Goal: Information Seeking & Learning: Learn about a topic

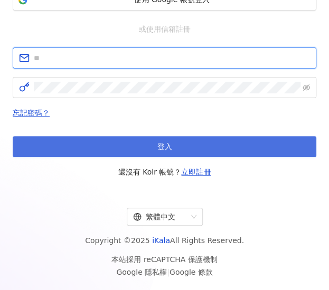
type input "**********"
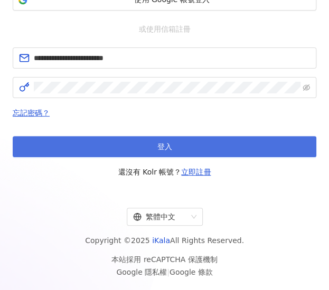
click at [169, 148] on span "登入" at bounding box center [164, 146] width 15 height 8
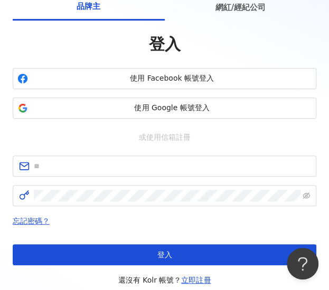
scroll to position [157, 0]
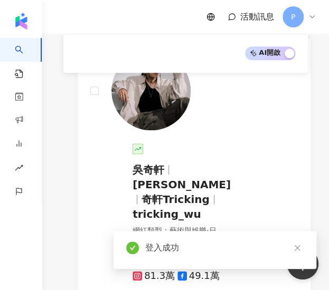
scroll to position [390, 0]
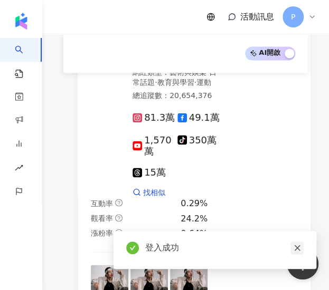
click at [297, 250] on icon "close" at bounding box center [296, 247] width 7 height 7
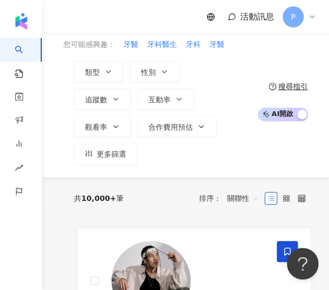
scroll to position [0, 0]
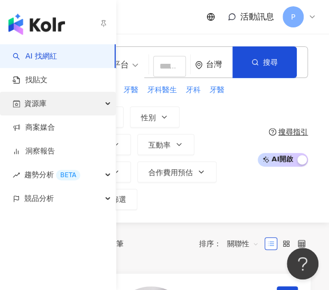
click at [56, 108] on div "資源庫" at bounding box center [58, 104] width 116 height 24
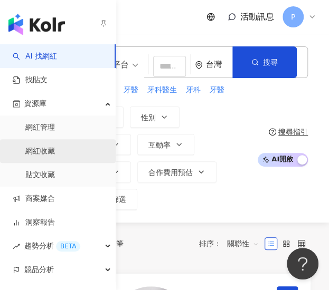
click at [52, 148] on link "網紅收藏" at bounding box center [40, 151] width 30 height 11
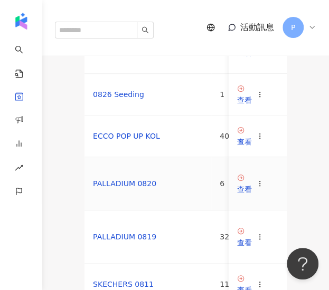
scroll to position [158, 0]
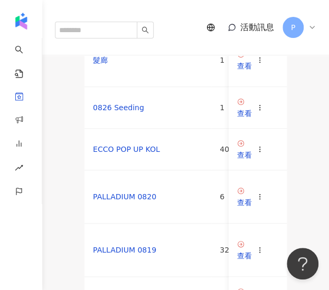
click at [142, 17] on link "ECCO POP UP 名人" at bounding box center [126, 12] width 67 height 8
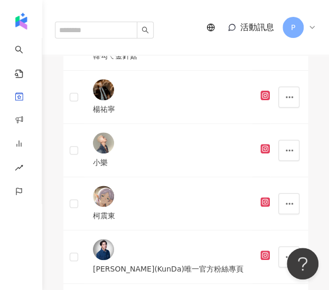
scroll to position [795, 0]
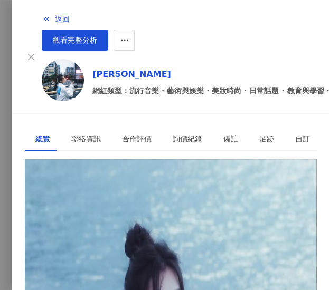
scroll to position [158, 0]
drag, startPoint x: 127, startPoint y: 141, endPoint x: 159, endPoint y: 138, distance: 32.4
copy div "6.12%"
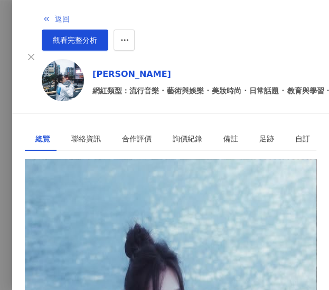
click at [44, 17] on polyline "button" at bounding box center [45, 19] width 2 height 4
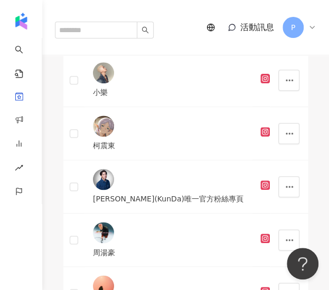
scroll to position [742, 0]
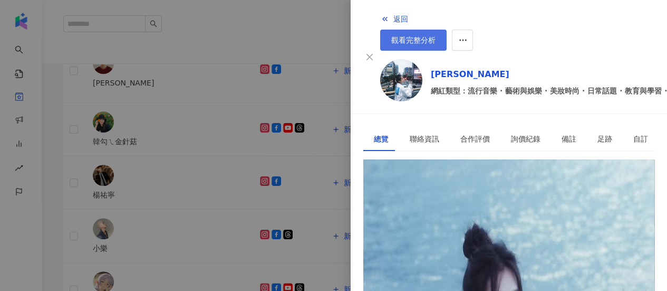
scroll to position [289, 0]
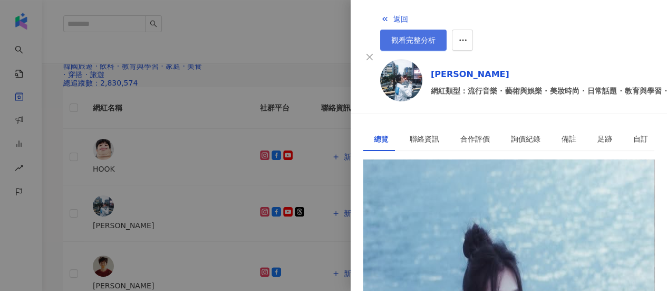
click at [328, 30] on link "觀看完整分析" at bounding box center [413, 40] width 66 height 21
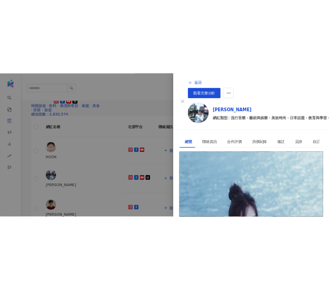
scroll to position [69, 0]
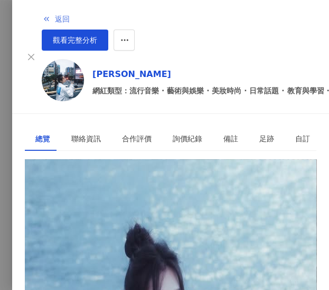
click at [42, 15] on span "button" at bounding box center [46, 19] width 8 height 8
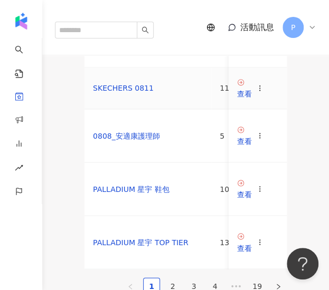
scroll to position [369, 0]
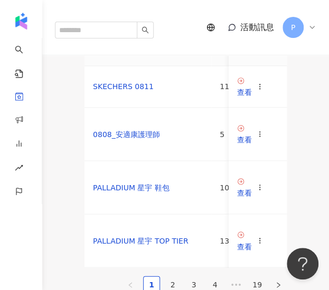
click at [144, 43] on link "PALLADIUM 0819" at bounding box center [124, 39] width 63 height 8
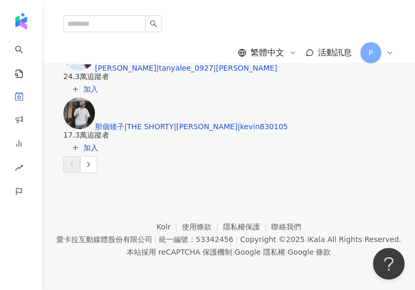
scroll to position [1794, 0]
drag, startPoint x: 391, startPoint y: 88, endPoint x: 342, endPoint y: 68, distance: 53.5
click at [328, 87] on div "推薦您相似的網紅 對您有幫助嗎？ Andy老爹|andycarplay 76.7萬追蹤者 加入 Corin 不羈優雅|Corin 12.3萬追蹤者 加入 王安…" at bounding box center [228, 3] width 331 height 340
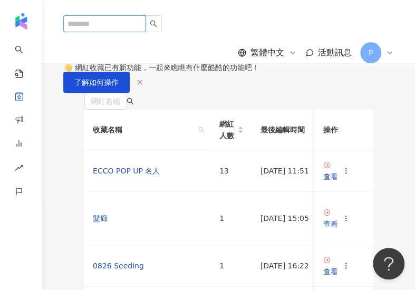
click at [109, 18] on input "search" at bounding box center [104, 23] width 82 height 17
type input "*"
type input "**"
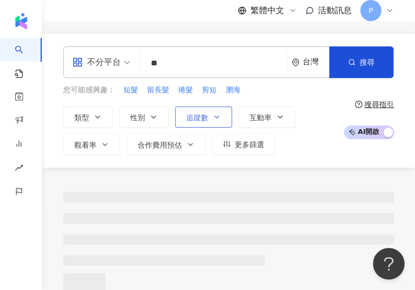
click at [213, 116] on icon "button" at bounding box center [217, 117] width 8 height 8
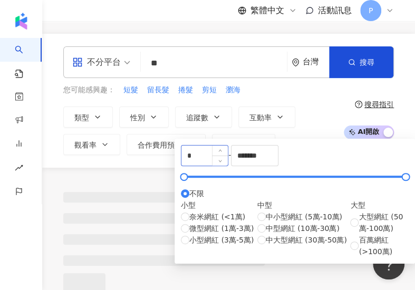
scroll to position [53, 0]
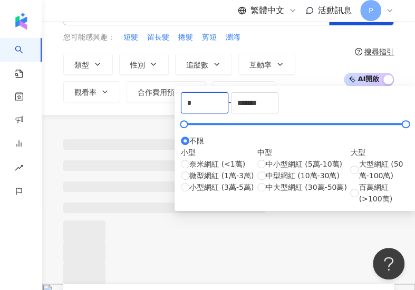
drag, startPoint x: 216, startPoint y: 114, endPoint x: 171, endPoint y: 108, distance: 45.9
click at [171, 108] on div "不分平台 ** 台灣 搜尋 您可能感興趣： 短髮 留長髮 捲髮 剪短 瀏海 類型 性別 追蹤數 互動率 觀看率 合作費用預估 更多篩選 * - *******…" at bounding box center [228, 48] width 373 height 134
type input "*"
type input "*****"
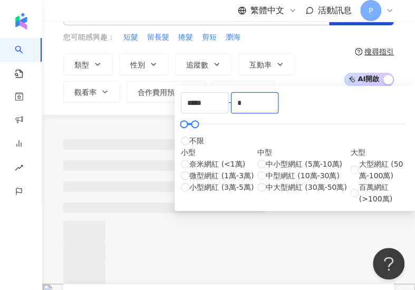
type input "*"
click at [152, 115] on div at bounding box center [228, 199] width 373 height 169
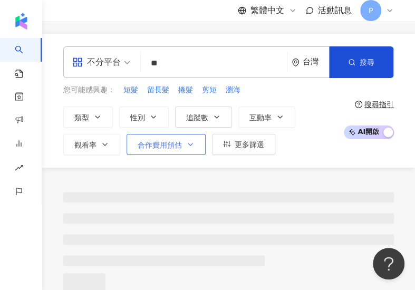
scroll to position [53, 0]
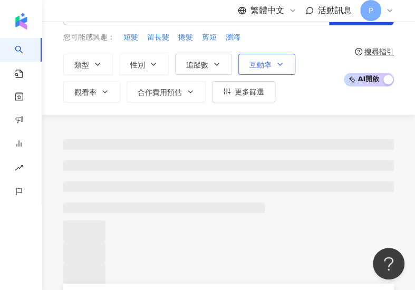
click at [272, 70] on button "互動率" at bounding box center [266, 64] width 57 height 21
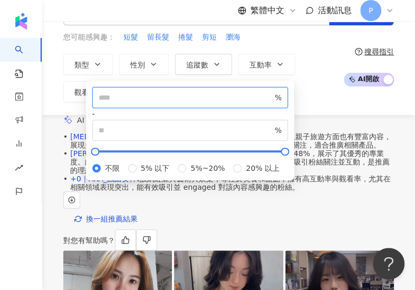
click at [118, 100] on input "number" at bounding box center [186, 98] width 174 height 12
type input "*"
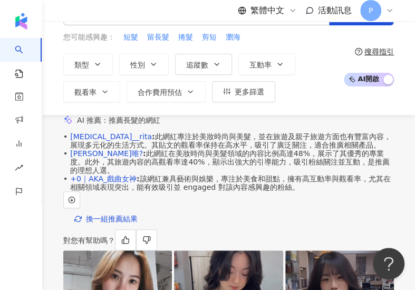
drag, startPoint x: 319, startPoint y: 103, endPoint x: 313, endPoint y: 100, distance: 6.6
click at [319, 102] on div "不分平台 ** 台灣 搜尋 您可能感興趣： 短髮 留長髮 捲髮 剪短 瀏海 類型 性別 追蹤數 互動率 觀看率 合作費用預估 更多篩選 ***** - * 不…" at bounding box center [228, 48] width 373 height 134
click at [146, 21] on input "**" at bounding box center [214, 11] width 138 height 20
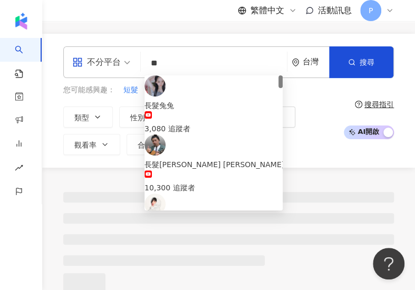
click at [145, 111] on div "長髮兔兔 3,080 追蹤者" at bounding box center [214, 104] width 138 height 59
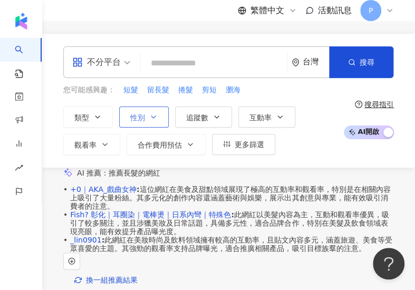
click at [139, 113] on span "性別" at bounding box center [137, 117] width 15 height 8
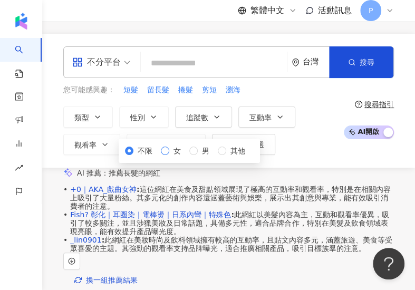
click at [169, 157] on span "女" at bounding box center [177, 151] width 16 height 12
click at [303, 158] on div "不分平台 台灣 搜尋 60add1d4-2610-453a-9d1e-005682abecfd 長髮兔兔 3,080 追蹤者 長髮尼克 Nick 10,300…" at bounding box center [228, 101] width 373 height 134
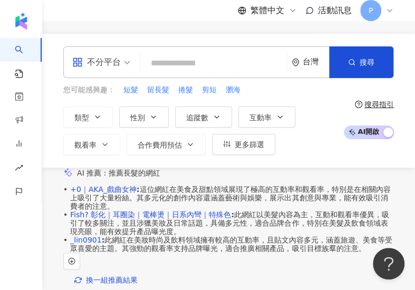
click at [302, 157] on div "不分平台 台灣 搜尋 60add1d4-2610-453a-9d1e-005682abecfd 長髮兔兔 3,080 追蹤者 長髮尼克 Nick 10,300…" at bounding box center [228, 101] width 373 height 134
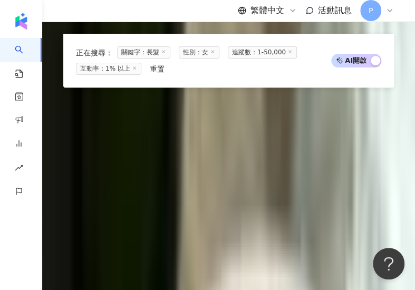
scroll to position [1307, 0]
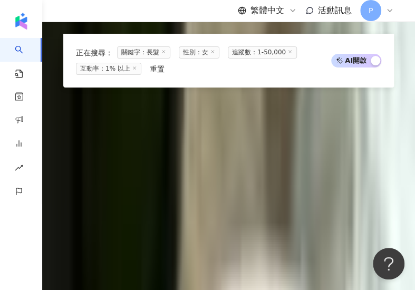
drag, startPoint x: 410, startPoint y: 80, endPoint x: 390, endPoint y: 88, distance: 21.1
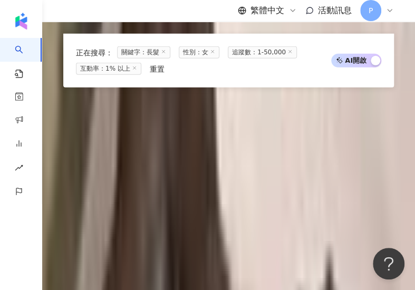
scroll to position [2309, 0]
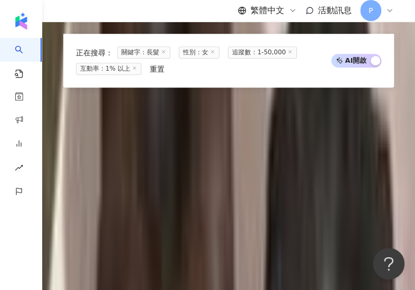
scroll to position [2679, 0]
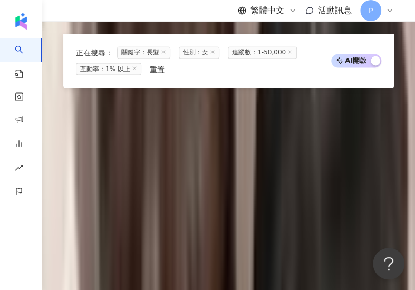
scroll to position [2837, 0]
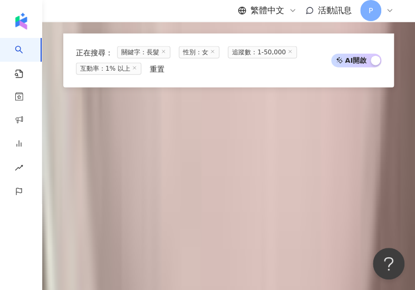
scroll to position [5686, 0]
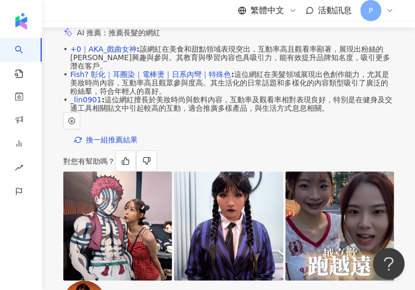
scroll to position [0, 0]
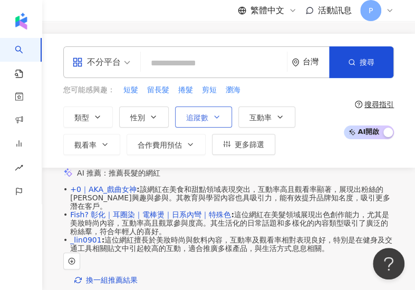
click at [199, 117] on span "追蹤數" at bounding box center [197, 117] width 22 height 8
type input "*"
type input "*****"
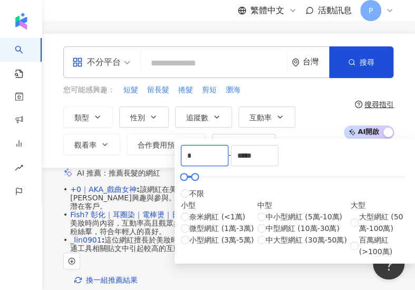
drag, startPoint x: 227, startPoint y: 159, endPoint x: 175, endPoint y: 156, distance: 51.8
click at [176, 157] on div "* - ***** 不限 小型 奈米網紅 (<1萬) 微型網紅 (1萬-3萬) 小型網紅 (3萬-5萬) 中型 中小型網紅 (5萬-10萬) 中型網紅 (10…" at bounding box center [295, 201] width 241 height 125
type input "*****"
click at [278, 166] on input "*****" at bounding box center [255, 156] width 46 height 20
drag, startPoint x: 362, startPoint y: 163, endPoint x: 316, endPoint y: 162, distance: 46.4
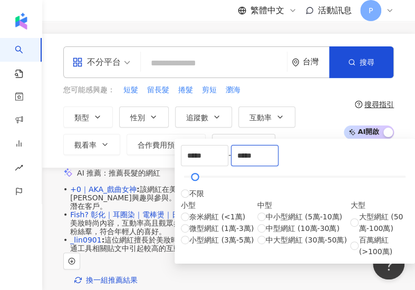
click at [316, 162] on div "***** - ***** 不限 小型 奈米網紅 (<1萬) 微型網紅 (1萬-3萬) 小型網紅 (3萬-5萬) 中型 中小型網紅 (5萬-10萬) 中型網紅…" at bounding box center [295, 201] width 228 height 112
type input "*"
type input "******"
click at [328, 93] on div "您可能感興趣： 短髮 留長髮 捲髮 剪短 瀏海" at bounding box center [200, 90] width 275 height 12
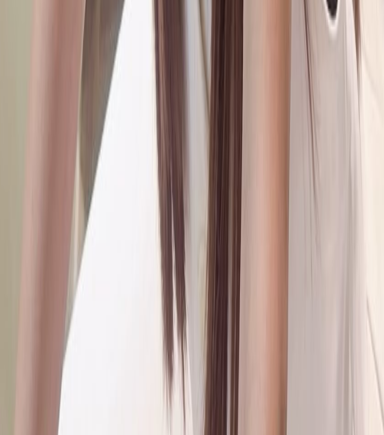
scroll to position [5145, 0]
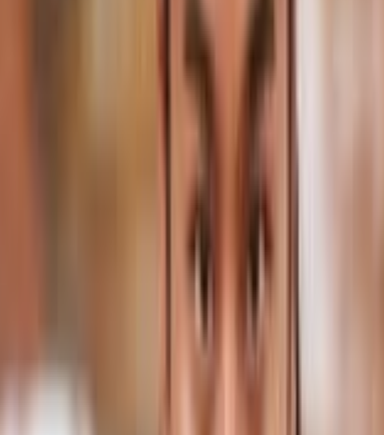
scroll to position [2439, 0]
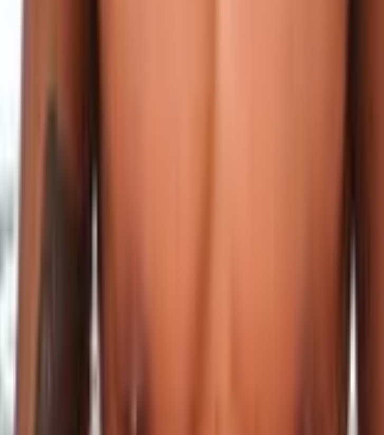
scroll to position [5057, 0]
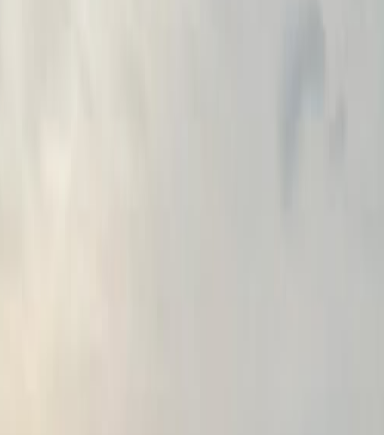
scroll to position [1593, 0]
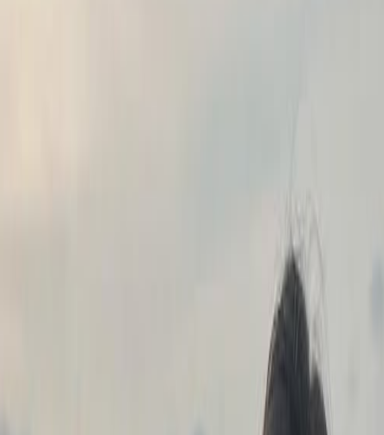
scroll to position [1923, 0]
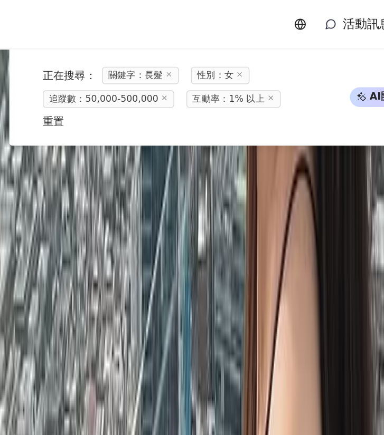
scroll to position [3705, 0]
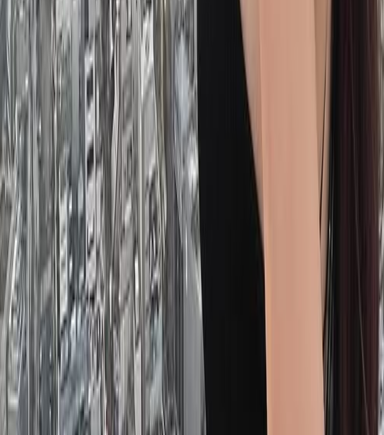
scroll to position [5005, 0]
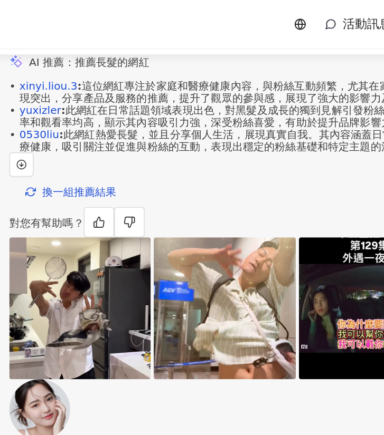
scroll to position [0, 0]
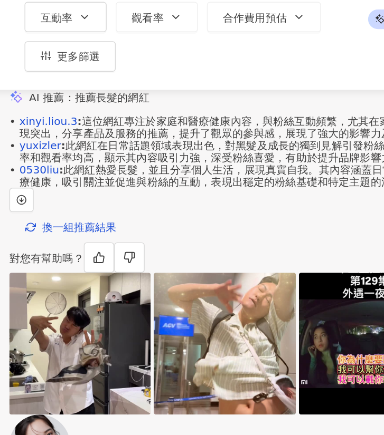
click at [279, 193] on div "不分平台 台灣 搜尋 60add1d4-2610-453a-9d1e-005682abecfd 長髮兔兔 3,080 追蹤者 長髮尼克 Nick 10,300…" at bounding box center [212, 114] width 341 height 161
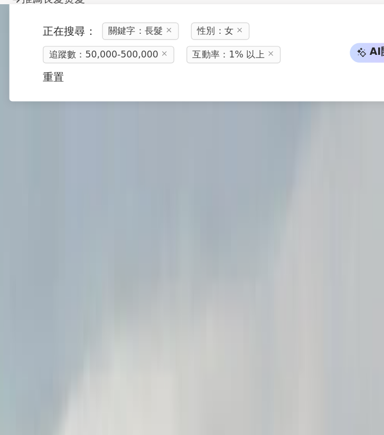
scroll to position [909, 0]
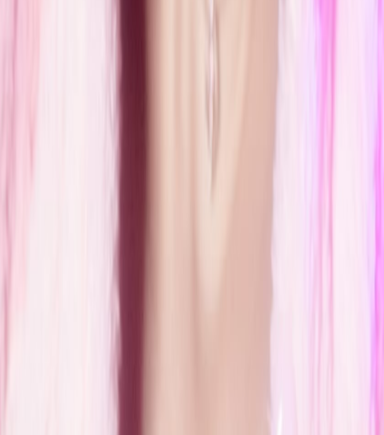
scroll to position [4889, 0]
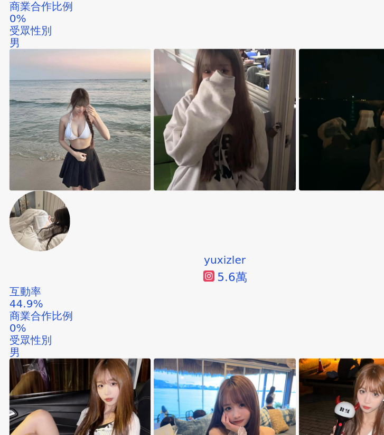
scroll to position [388, 0]
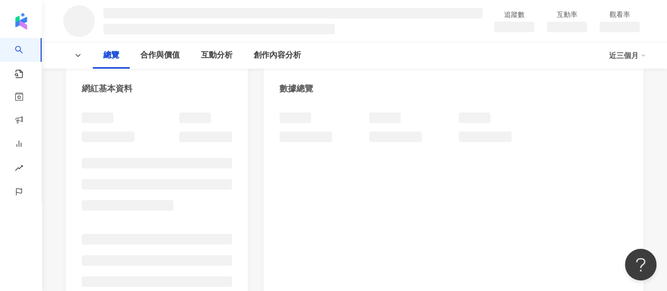
scroll to position [106, 0]
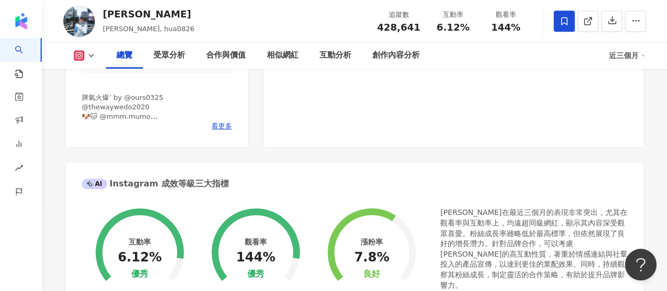
scroll to position [317, 0]
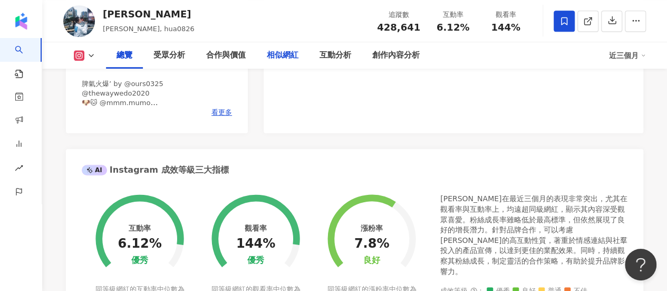
click at [278, 54] on div "相似網紅" at bounding box center [283, 55] width 32 height 13
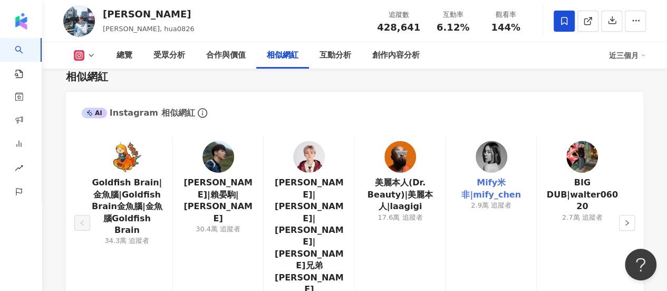
click at [496, 198] on link "Mify米非|mify_chen" at bounding box center [492, 189] width 74 height 24
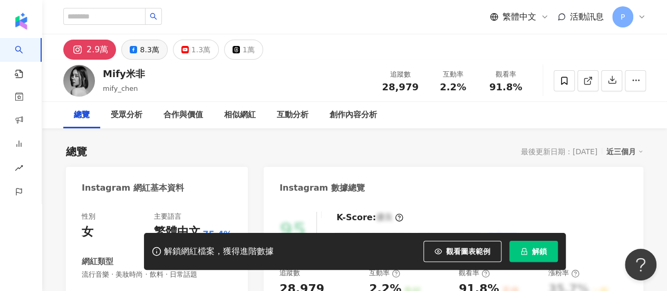
click at [146, 49] on div "8.3萬" at bounding box center [149, 49] width 19 height 15
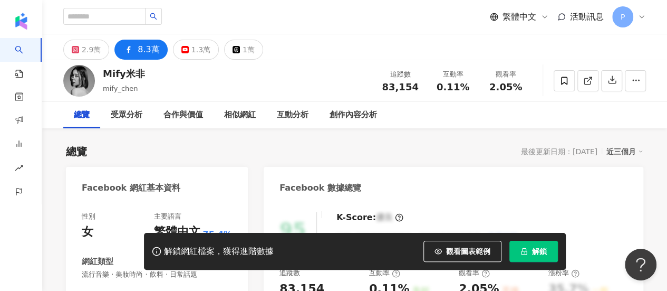
scroll to position [164, 0]
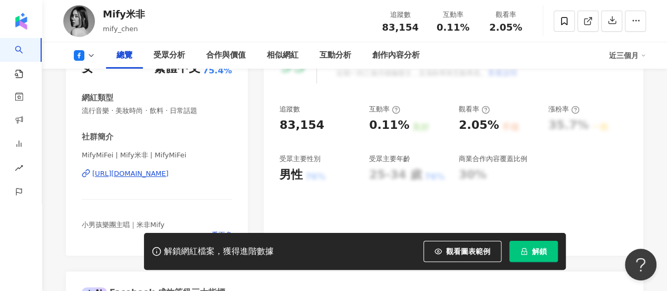
click at [150, 169] on div "https://www.facebook.com/142762139244135" at bounding box center [130, 173] width 77 height 9
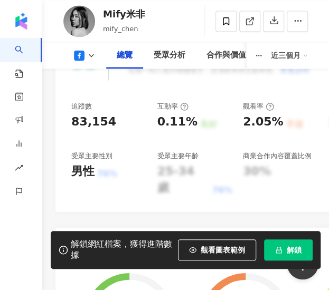
scroll to position [369, 0]
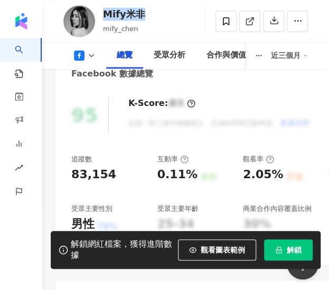
drag, startPoint x: 141, startPoint y: 13, endPoint x: 150, endPoint y: 13, distance: 9.0
click at [150, 13] on div "Mify米非 mify_chen 追蹤數 83,154 互動率 0.11% 觀看率 2.05%" at bounding box center [185, 21] width 286 height 42
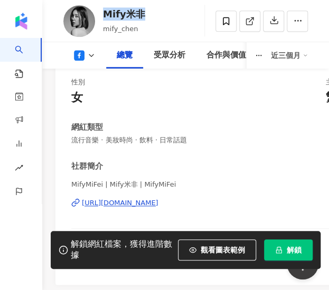
scroll to position [106, 0]
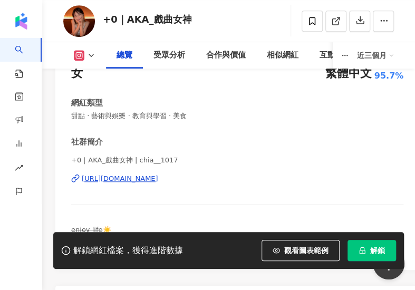
scroll to position [53, 0]
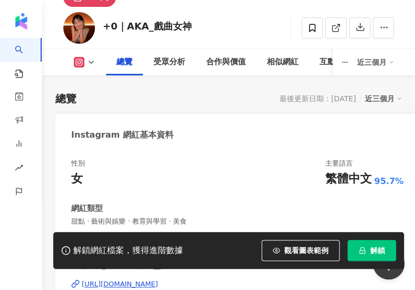
click at [150, 280] on div "[URL][DOMAIN_NAME]" at bounding box center [120, 284] width 77 height 9
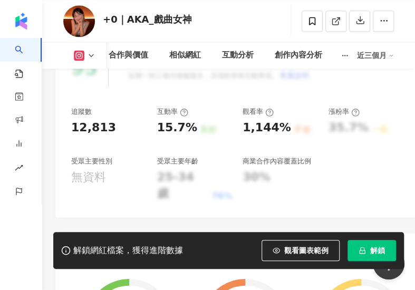
scroll to position [528, 0]
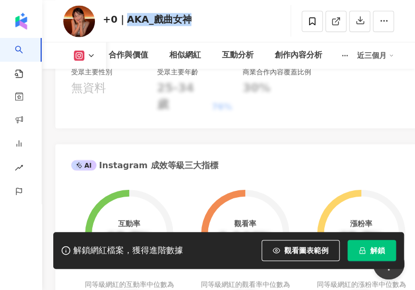
drag, startPoint x: 183, startPoint y: 22, endPoint x: 123, endPoint y: 24, distance: 59.7
click at [123, 24] on div "+0｜AKA_戲曲女神" at bounding box center [147, 19] width 89 height 13
copy div "AKA_戲曲女神"
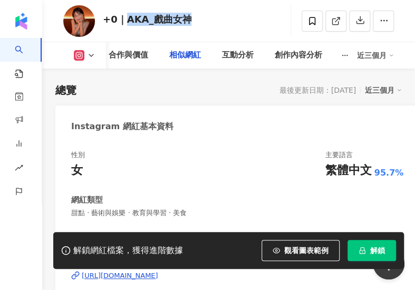
scroll to position [0, 0]
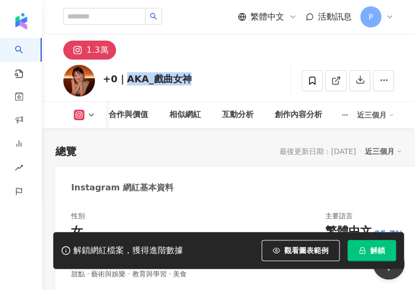
click at [97, 116] on button at bounding box center [84, 115] width 43 height 11
click at [265, 63] on div "+0｜AKA_戲曲女神 追蹤數 12,813 互動率 15.7% 觀看率 1,144%" at bounding box center [228, 81] width 373 height 42
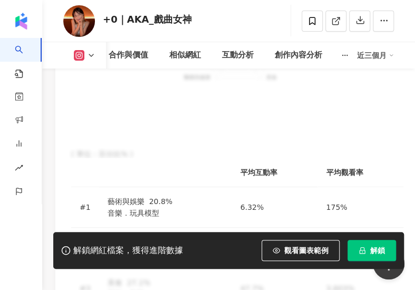
scroll to position [1213, 0]
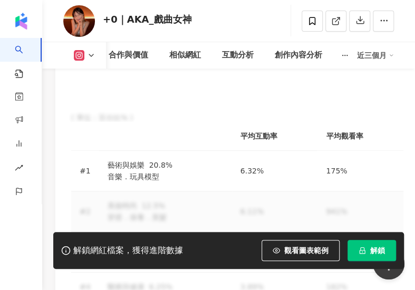
drag, startPoint x: 103, startPoint y: 93, endPoint x: 160, endPoint y: 121, distance: 63.5
click at [135, 151] on tbody "#1 藝術與娛樂 20.8% 音樂．玩具模型 6.32% 175% #2 美妝時尚 12.5% 穿搭．保養．美髮 6.11% 941% #3 美食 27.1%…" at bounding box center [237, 247] width 332 height 192
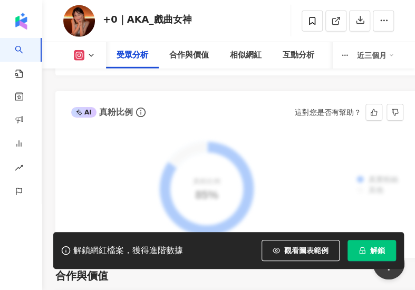
scroll to position [2163, 0]
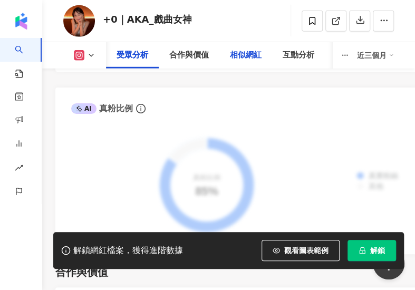
click at [234, 50] on div "相似網紅" at bounding box center [246, 55] width 32 height 13
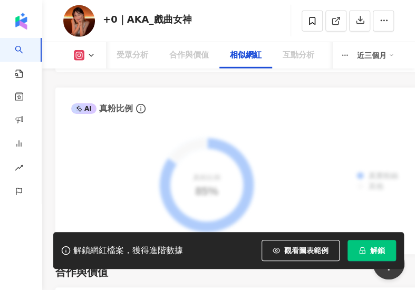
scroll to position [2753, 0]
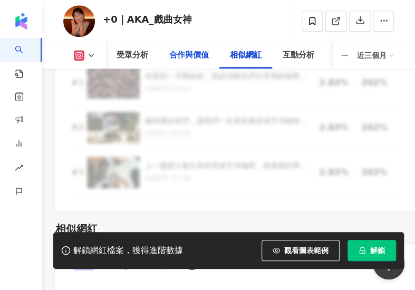
click at [206, 55] on div "合作與價值" at bounding box center [189, 55] width 40 height 13
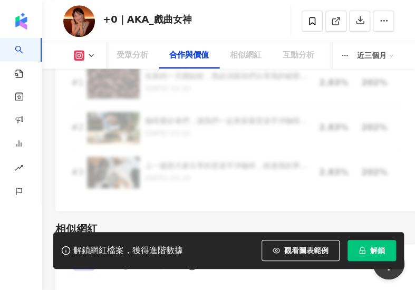
scroll to position [2206, 0]
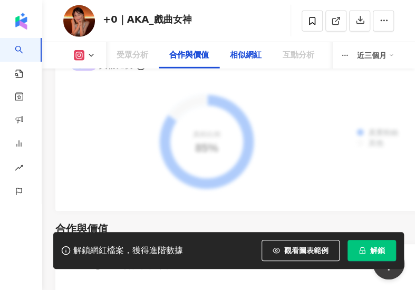
click at [238, 51] on div "相似網紅" at bounding box center [246, 55] width 32 height 13
click at [134, 60] on div "受眾分析" at bounding box center [133, 55] width 32 height 13
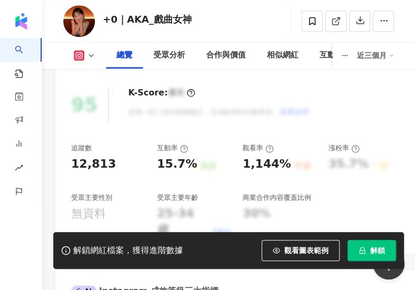
scroll to position [419, 0]
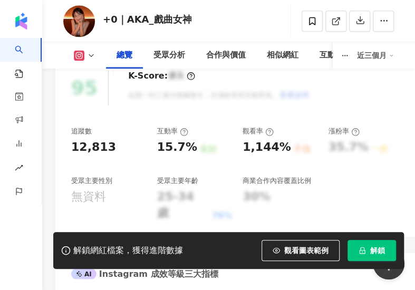
click at [121, 52] on div "總覽" at bounding box center [125, 55] width 16 height 13
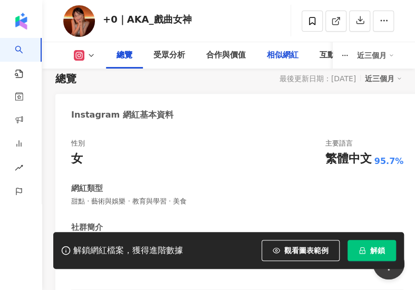
scroll to position [158, 0]
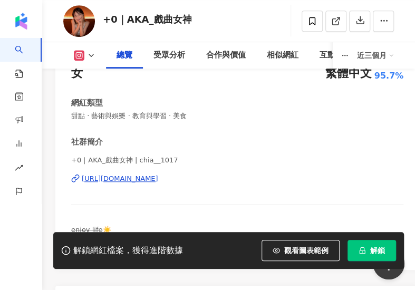
drag, startPoint x: 127, startPoint y: 126, endPoint x: 132, endPoint y: 124, distance: 6.0
click at [127, 126] on div "性別 女 主要語言 繁體中文 95.7% 網紅類型 甜點 · 藝術與娛樂 · 教育與學習 · 美食 社群簡介 +0｜AKA_戲曲女神 | chia__1017…" at bounding box center [237, 153] width 332 height 201
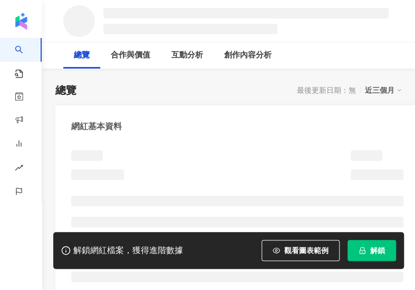
scroll to position [106, 0]
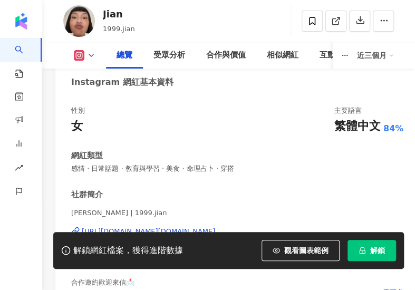
click at [114, 227] on div "[URL][DOMAIN_NAME][DOMAIN_NAME]" at bounding box center [148, 231] width 133 height 9
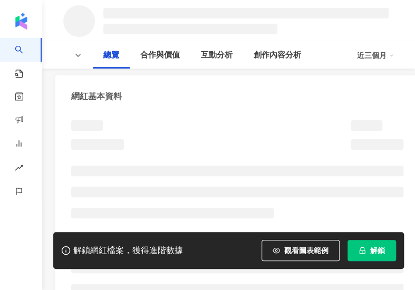
scroll to position [158, 0]
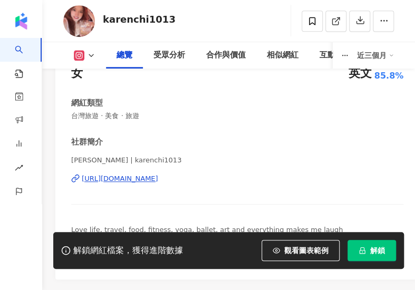
click at [149, 174] on div "https://www.instagram.com/karenchi1013/" at bounding box center [120, 178] width 77 height 9
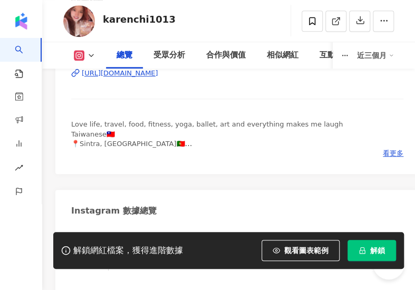
scroll to position [580, 0]
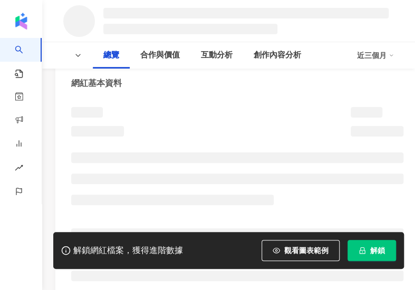
scroll to position [158, 0]
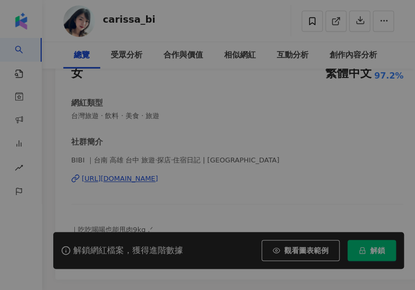
scroll to position [211, 0]
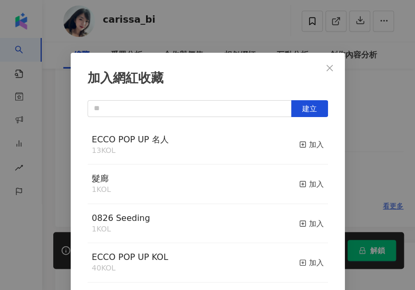
click at [327, 68] on div "加入網紅收藏 建立 ECCO POP UP 名人 13 KOL 加入 髮廊 1 KOL 加入 0826 Seeding 1 KOL 加入 ECCO POP U…" at bounding box center [208, 190] width 274 height 275
click at [328, 64] on icon "close" at bounding box center [330, 68] width 8 height 8
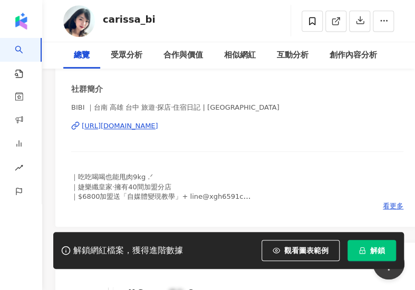
click at [142, 127] on div "https://www.instagram.com/carissa_bi/" at bounding box center [120, 125] width 77 height 9
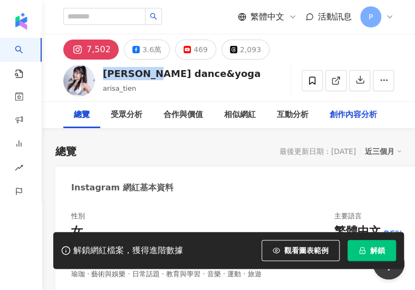
drag, startPoint x: 154, startPoint y: 69, endPoint x: 348, endPoint y: 108, distance: 198.1
click at [154, 75] on div "[PERSON_NAME] dance&yoga arisa_tien 追蹤數 7,502 互動率 4.51% 觀看率 453%" at bounding box center [228, 81] width 373 height 42
click at [137, 56] on button "3.6萬" at bounding box center [147, 50] width 46 height 20
click at [144, 51] on div "3.6萬" at bounding box center [151, 49] width 19 height 15
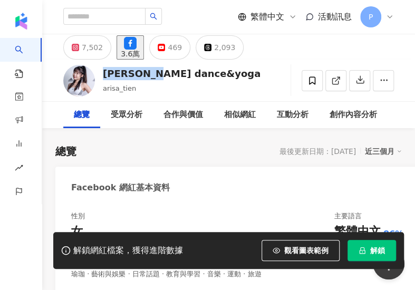
click at [129, 177] on div "Facebook 網紅基本資料" at bounding box center [237, 184] width 364 height 34
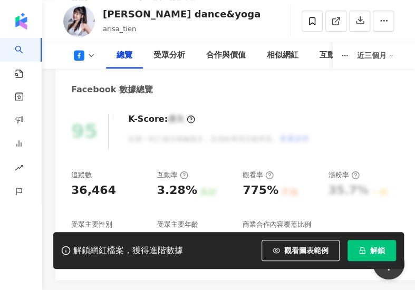
scroll to position [422, 0]
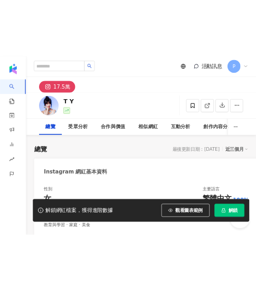
scroll to position [206, 0]
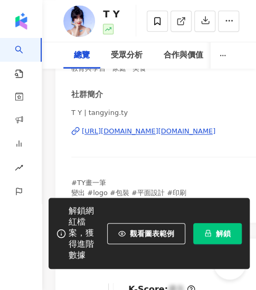
click at [141, 127] on div "[URL][DOMAIN_NAME][DOMAIN_NAME]" at bounding box center [148, 131] width 133 height 9
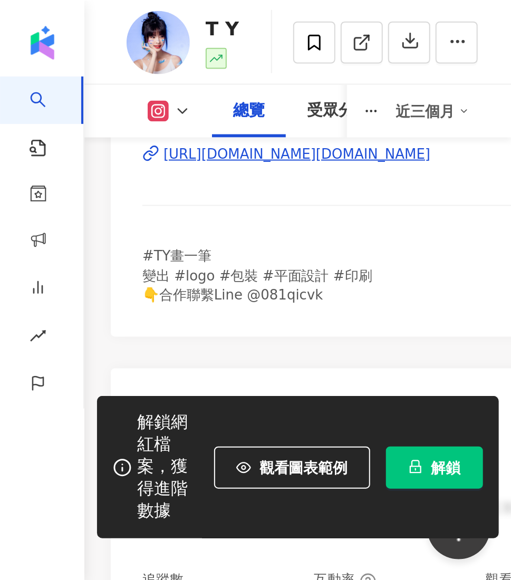
scroll to position [0, 0]
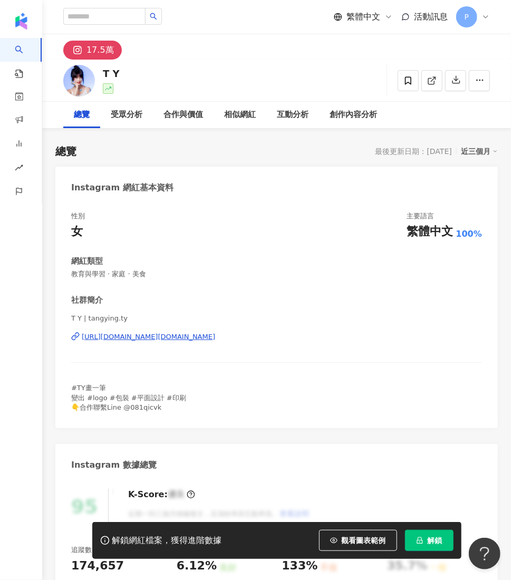
drag, startPoint x: 631, startPoint y: 1, endPoint x: 357, endPoint y: 199, distance: 338.4
click at [356, 290] on div "Instagram 數據總覽" at bounding box center [276, 461] width 443 height 34
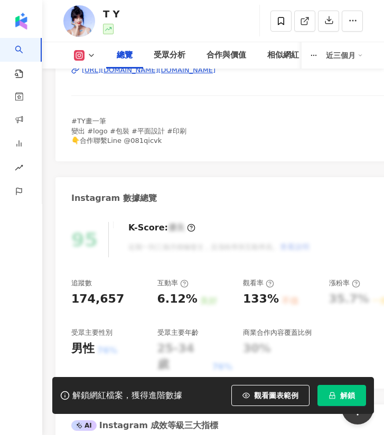
scroll to position [206, 0]
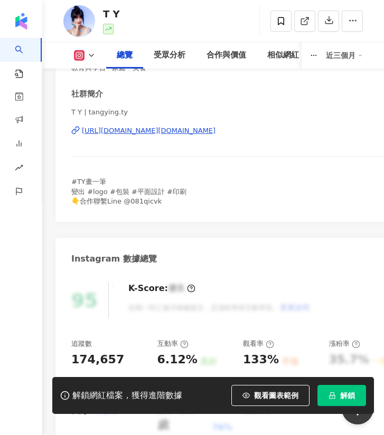
drag, startPoint x: 129, startPoint y: 128, endPoint x: 161, endPoint y: 127, distance: 32.2
click at [129, 128] on div "[URL][DOMAIN_NAME][DOMAIN_NAME]" at bounding box center [148, 130] width 133 height 9
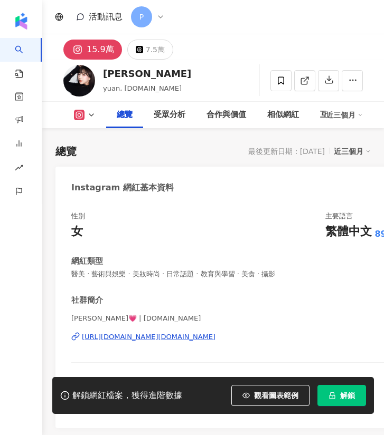
click at [340, 23] on div "活動訊息 P" at bounding box center [212, 17] width 341 height 34
click at [305, 314] on div "李昌昀 𝒴𝓊𝒶𝓃💗 | cccy.li https://www.instagram.com/cccy.li/" at bounding box center [237, 345] width 332 height 62
click at [303, 314] on div "李昌昀 𝒴𝓊𝒶𝓃💗 | cccy.li https://www.instagram.com/cccy.li/" at bounding box center [237, 345] width 332 height 62
click at [301, 314] on div "李昌昀 𝒴𝓊𝒶𝓃💗 | cccy.li https://www.instagram.com/cccy.li/" at bounding box center [237, 345] width 332 height 62
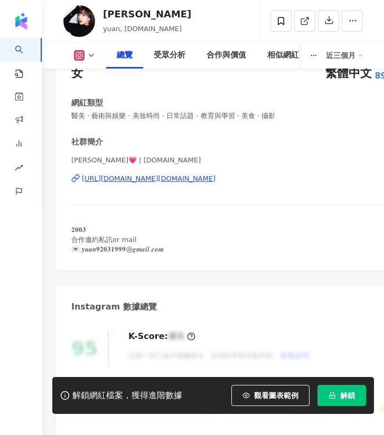
scroll to position [79, 0]
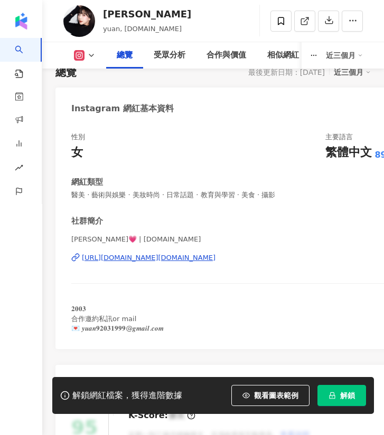
click at [133, 259] on div "https://www.instagram.com/cccy.li/" at bounding box center [148, 257] width 133 height 9
click at [90, 53] on icon at bounding box center [91, 55] width 8 height 8
click at [93, 106] on button "Threads" at bounding box center [94, 98] width 49 height 15
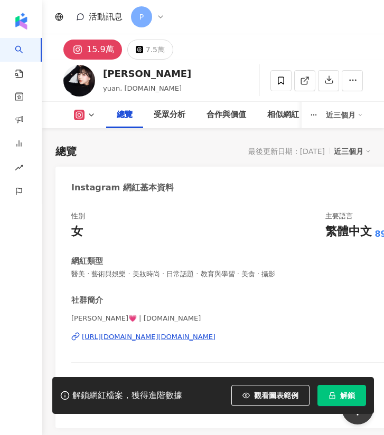
click at [204, 79] on div "李昌昀 yuan, cccy.li 追蹤數 159,059 互動率 3.91% 觀看率 19.2%" at bounding box center [212, 81] width 341 height 42
click at [202, 79] on div "李昌昀 yuan, cccy.li 追蹤數 159,059 互動率 3.91% 觀看率 19.2%" at bounding box center [212, 81] width 341 height 42
click at [204, 80] on div "李昌昀 yuan, cccy.li 追蹤數 159,059 互動率 3.91% 觀看率 19.2%" at bounding box center [212, 81] width 341 height 42
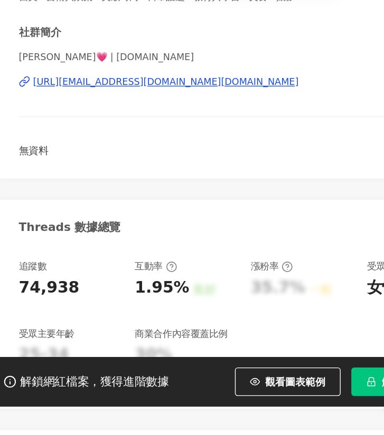
scroll to position [292, 0]
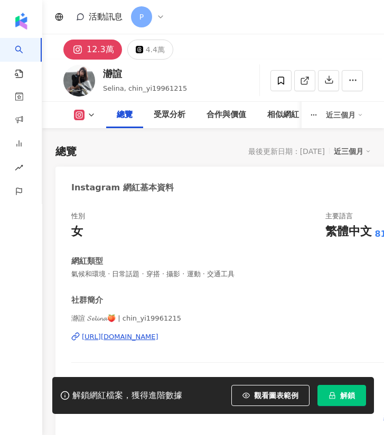
click at [131, 332] on div "https://www.instagram.com/chin_yi19961215/" at bounding box center [120, 336] width 77 height 9
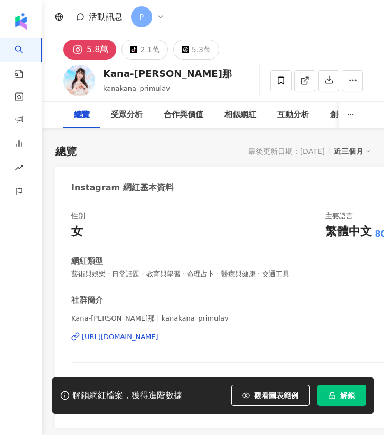
scroll to position [237, 0]
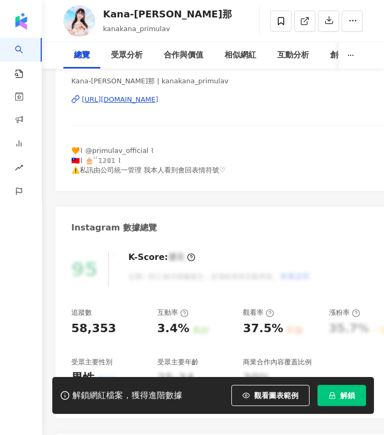
click at [158, 98] on div "[URL][DOMAIN_NAME]" at bounding box center [120, 99] width 77 height 9
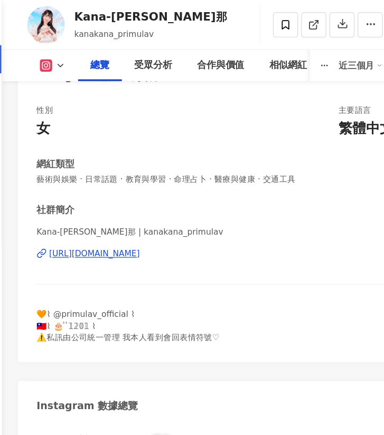
scroll to position [33, 0]
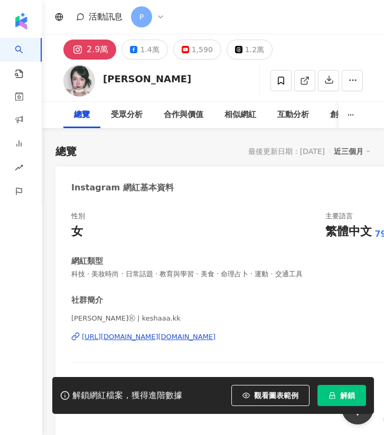
scroll to position [79, 0]
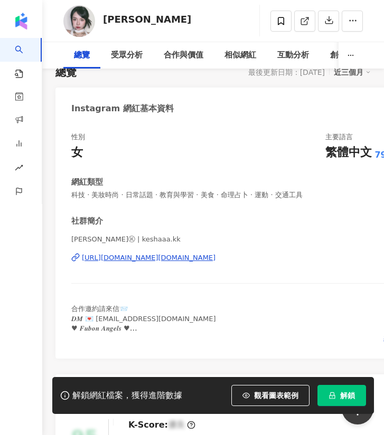
click at [158, 260] on div "https://www.instagram.com/keshaaa.kk/" at bounding box center [148, 257] width 133 height 9
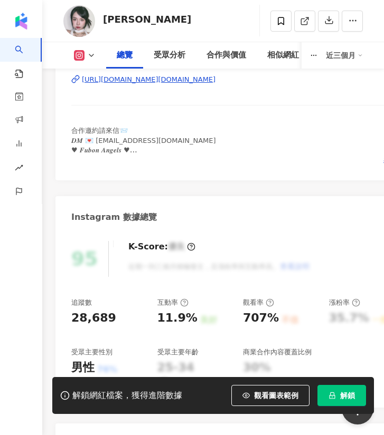
scroll to position [396, 0]
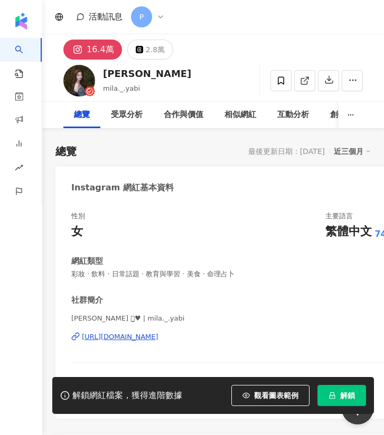
click at [127, 334] on div "[URL][DOMAIN_NAME]" at bounding box center [120, 336] width 77 height 9
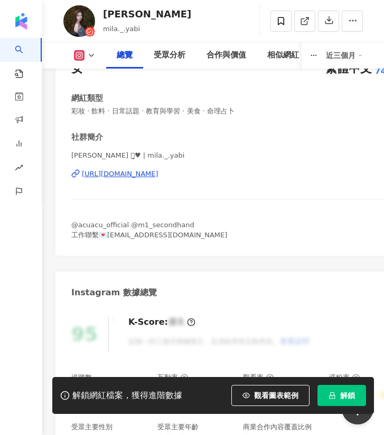
scroll to position [158, 0]
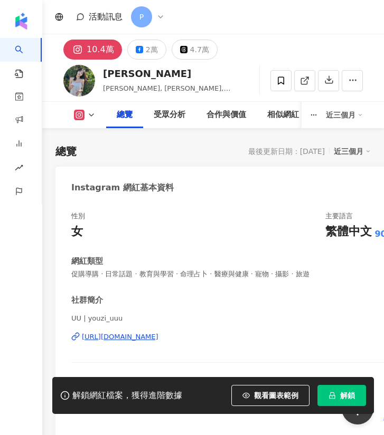
click at [141, 331] on div "UU | youzi_uuu [URL][DOMAIN_NAME]" at bounding box center [237, 345] width 332 height 62
click at [142, 338] on div "https://www.instagram.com/youzi_uuu/" at bounding box center [120, 336] width 77 height 9
drag, startPoint x: 104, startPoint y: 70, endPoint x: 120, endPoint y: 73, distance: 16.1
click at [120, 73] on div "李優" at bounding box center [173, 73] width 140 height 13
copy div "李優"
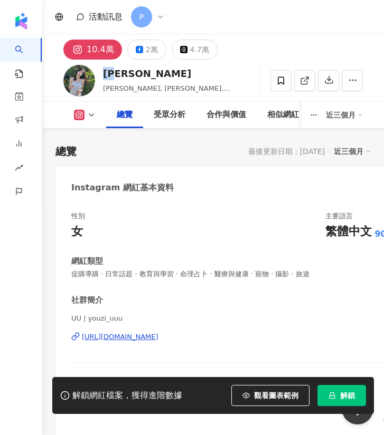
scroll to position [317, 0]
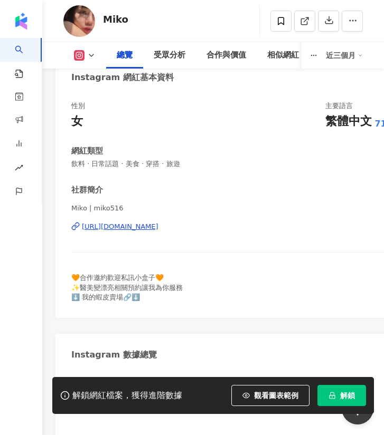
scroll to position [158, 0]
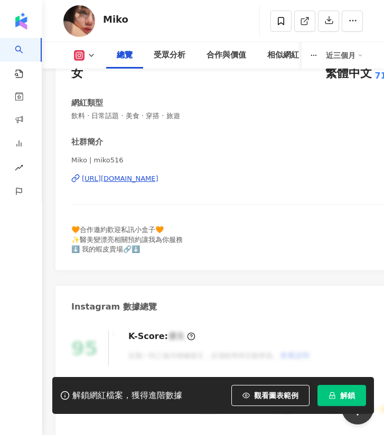
click at [158, 175] on div "https://www.instagram.com/miko516/" at bounding box center [120, 178] width 77 height 9
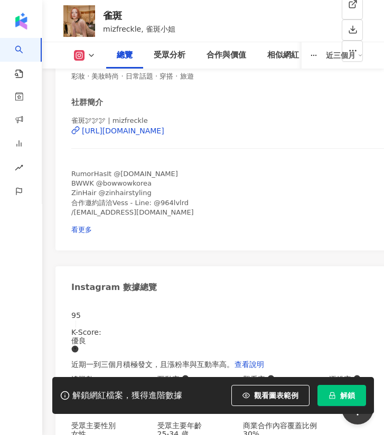
scroll to position [158, 0]
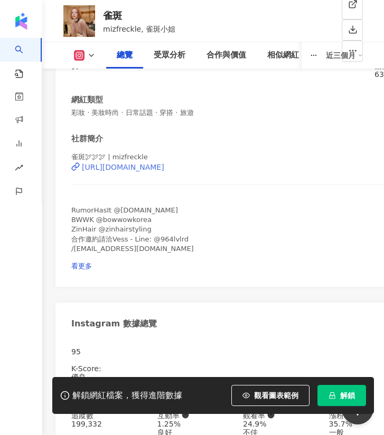
click at [131, 185] on div "雀斑🕊🕊🕊 | mizfreckle [URL][DOMAIN_NAME]" at bounding box center [237, 174] width 332 height 45
click at [135, 171] on div "https://www.instagram.com/mizfreckle/" at bounding box center [123, 167] width 82 height 8
drag, startPoint x: 102, startPoint y: 16, endPoint x: 123, endPoint y: 13, distance: 21.3
click at [123, 13] on div "雀斑 mizfreckle, 雀斑小姐 追蹤數 199,332 互動率 1.25% 觀看率 24.9%" at bounding box center [212, 21] width 341 height 42
copy div "雀斑"
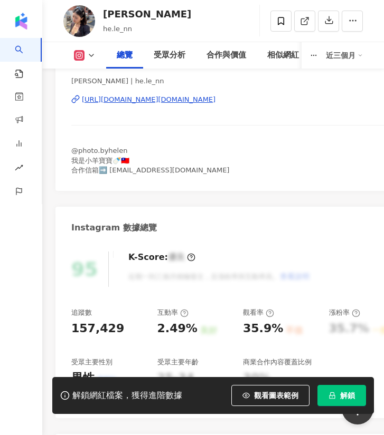
click at [118, 97] on div "https://www.instagram.com/he.le_nn/" at bounding box center [148, 99] width 133 height 9
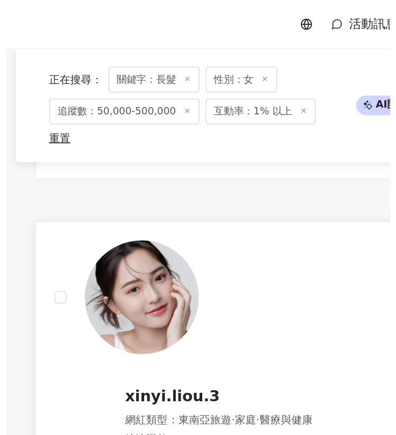
scroll to position [3037, 0]
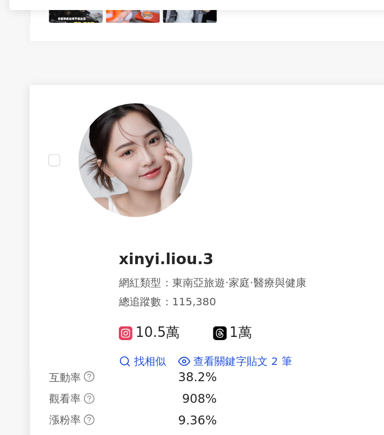
click at [157, 180] on img at bounding box center [150, 217] width 79 height 79
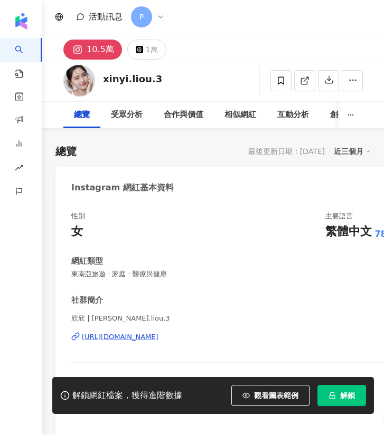
click at [146, 201] on div "性別 女 主要語言 繁體中文 78.7% 網紅類型 東南亞旅遊 · 家庭 · 醫療與健康 社群簡介 欣欣 | xinyi.liou.3 [URL][DOMAI…" at bounding box center [237, 319] width 364 height 237
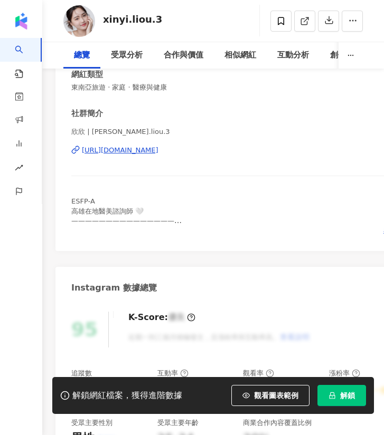
click at [147, 149] on div "https://www.instagram.com/xinyi.liou.3/" at bounding box center [120, 150] width 77 height 9
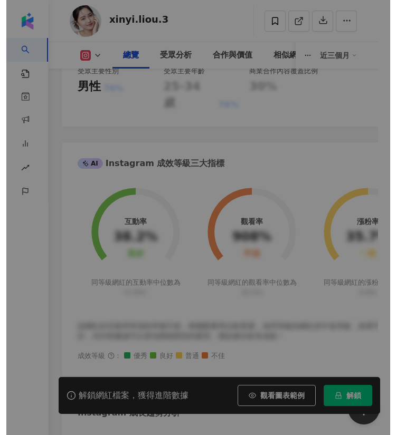
scroll to position [396, 0]
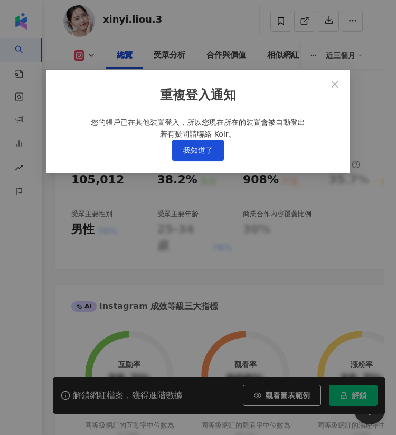
click at [207, 155] on span "我知道了" at bounding box center [198, 150] width 30 height 8
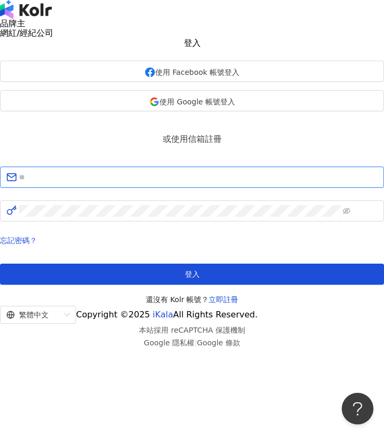
type input "**********"
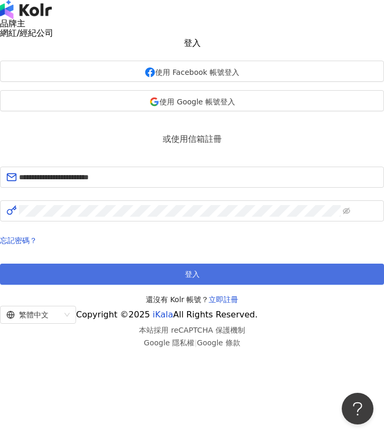
click at [194, 279] on span "登入" at bounding box center [192, 274] width 15 height 8
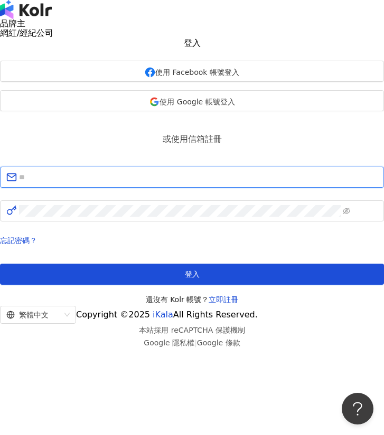
type input "**********"
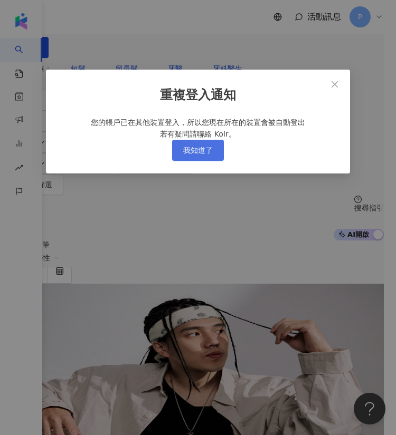
click at [206, 161] on button "我知道了" at bounding box center [198, 150] width 52 height 21
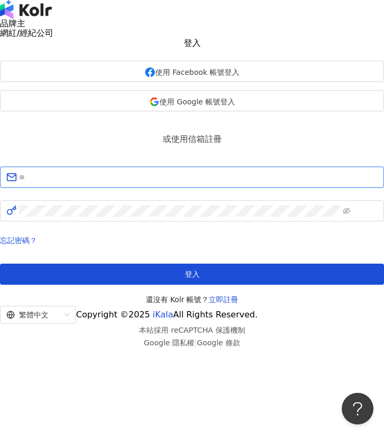
type input "**********"
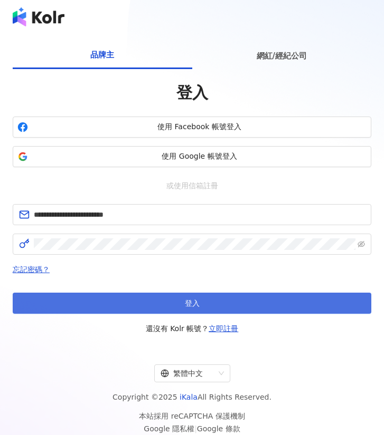
click at [202, 300] on button "登入" at bounding box center [192, 303] width 358 height 21
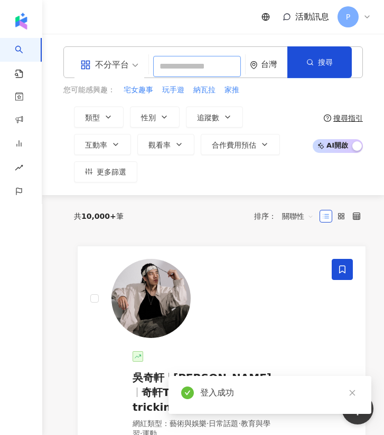
click at [183, 62] on input "search" at bounding box center [197, 66] width 88 height 21
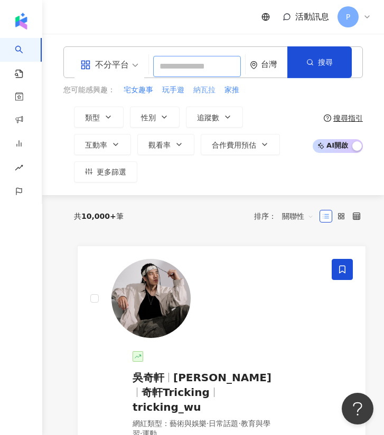
type input "*"
type input "**"
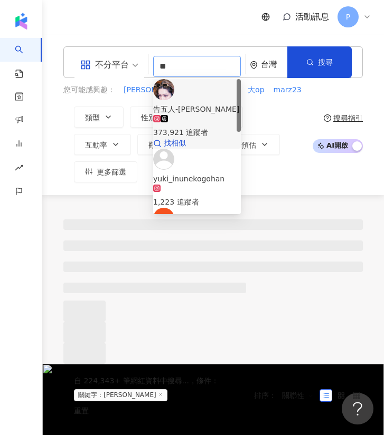
click at [207, 103] on div "告五人-[PERSON_NAME]" at bounding box center [197, 109] width 88 height 12
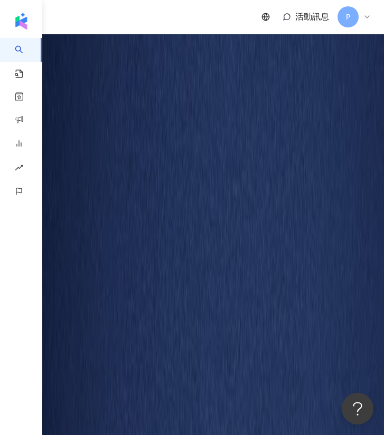
scroll to position [396, 0]
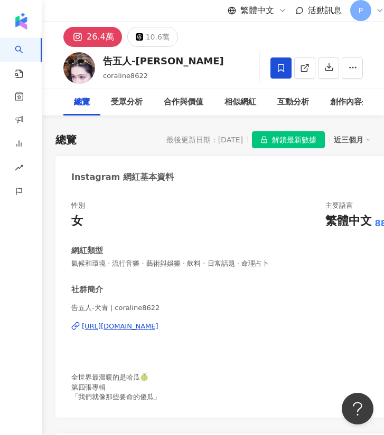
click at [0, 0] on input "search" at bounding box center [0, 0] width 0 height 0
type input "*"
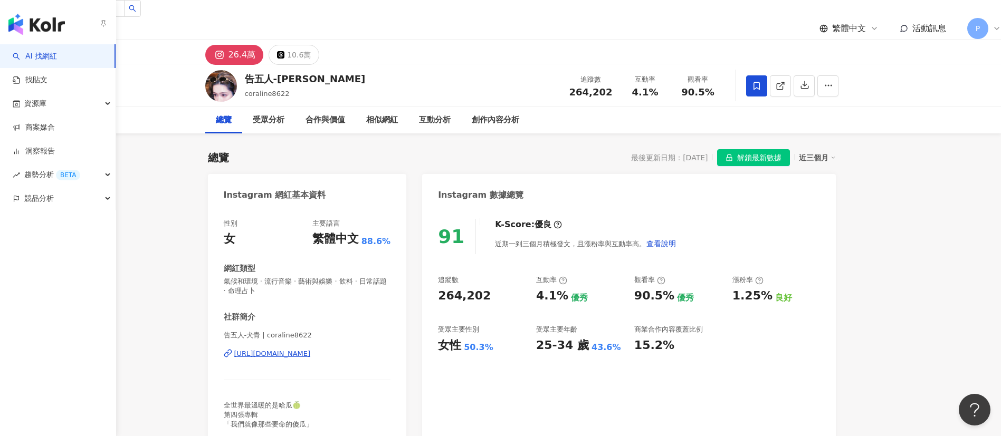
click at [13, 51] on link "AI 找網紅" at bounding box center [35, 56] width 44 height 11
click at [25, 51] on link "AI 找網紅" at bounding box center [35, 56] width 44 height 11
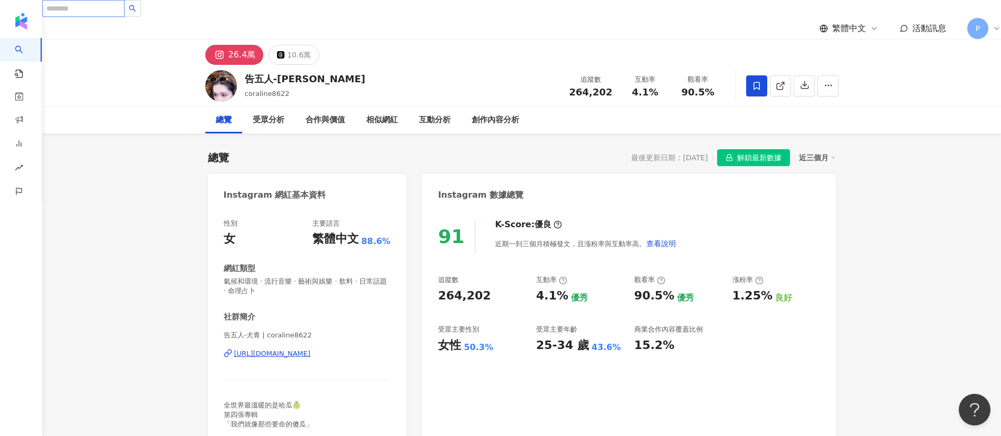
click at [125, 14] on input "search" at bounding box center [83, 8] width 82 height 17
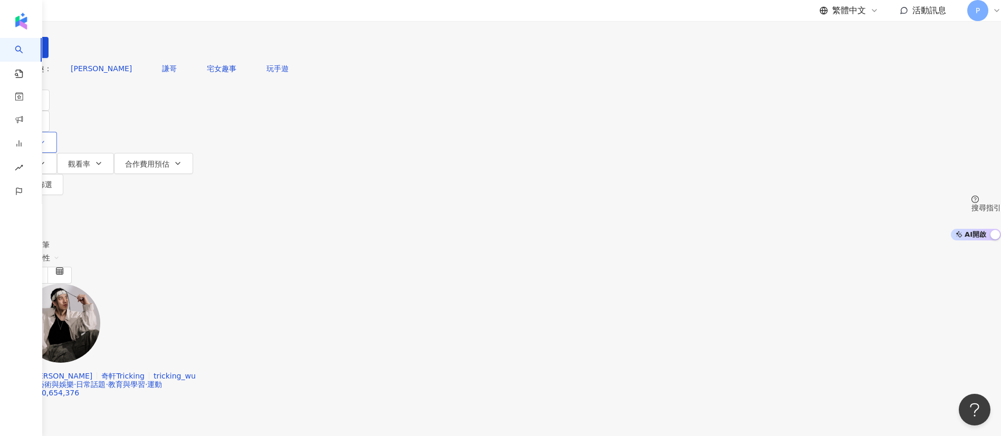
drag, startPoint x: 346, startPoint y: 119, endPoint x: 345, endPoint y: 113, distance: 6.0
click at [33, 139] on span "追蹤數" at bounding box center [22, 143] width 22 height 8
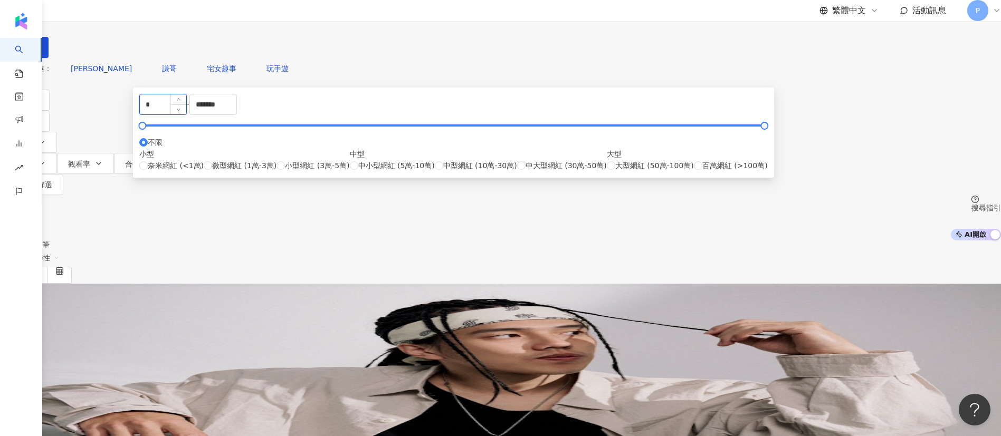
click at [186, 114] on input "*" at bounding box center [163, 104] width 46 height 20
drag, startPoint x: 361, startPoint y: 159, endPoint x: 295, endPoint y: 156, distance: 66.0
type input "**"
type input "******"
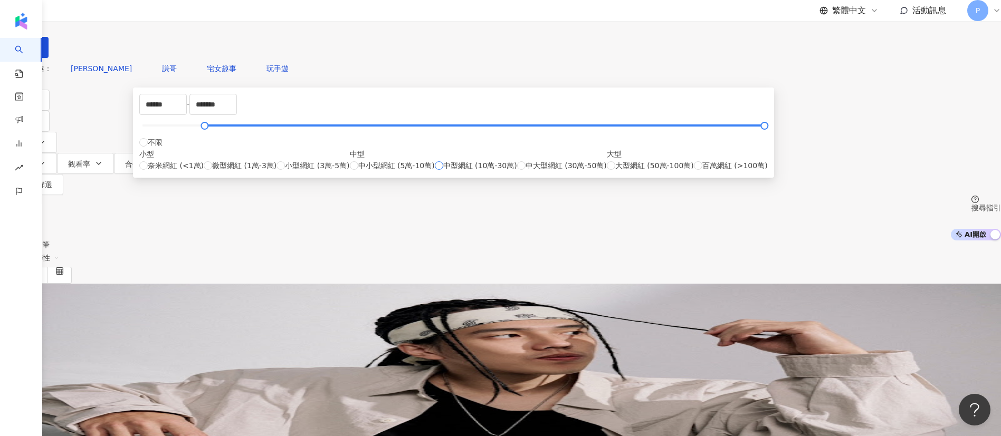
click at [383, 171] on span "中型網紅 (10萬-30萬)" at bounding box center [480, 166] width 74 height 12
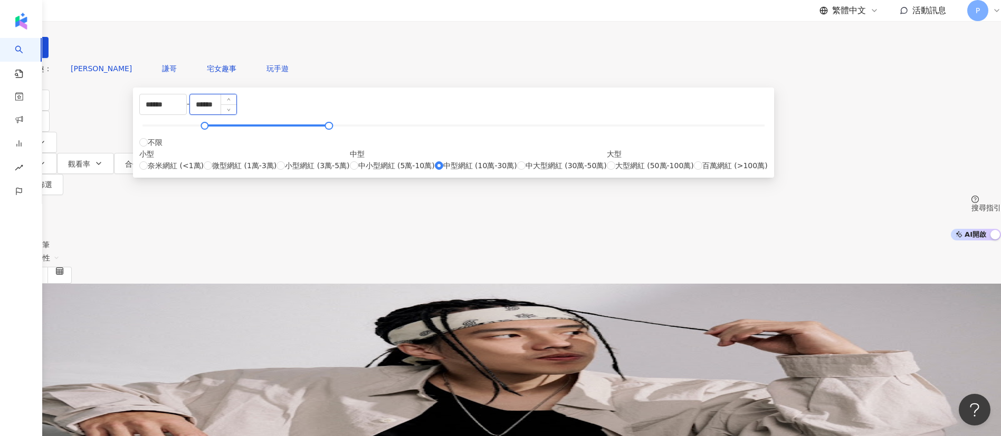
click at [236, 114] on input "******" at bounding box center [213, 104] width 46 height 20
type input "******"
click at [383, 171] on span "中大型網紅 (30萬-50萬)" at bounding box center [565, 166] width 81 height 12
type input "******"
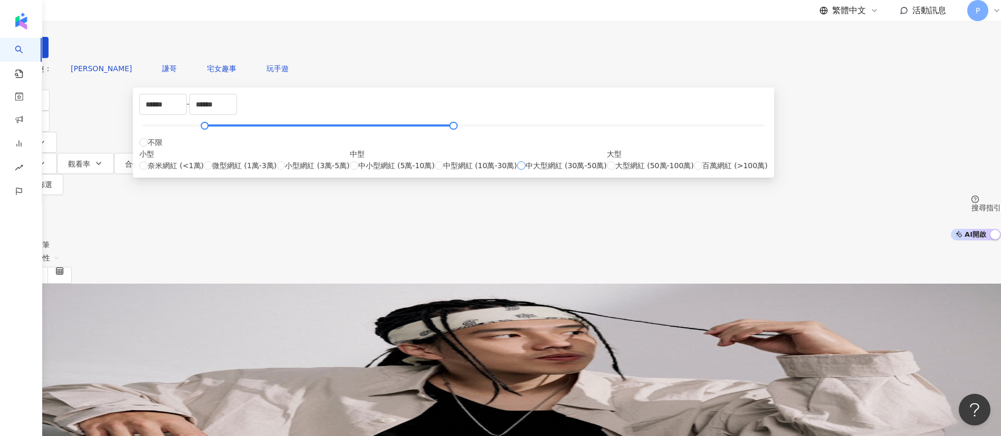
type input "******"
drag, startPoint x: 299, startPoint y: 165, endPoint x: 290, endPoint y: 164, distance: 9.0
type input "******"
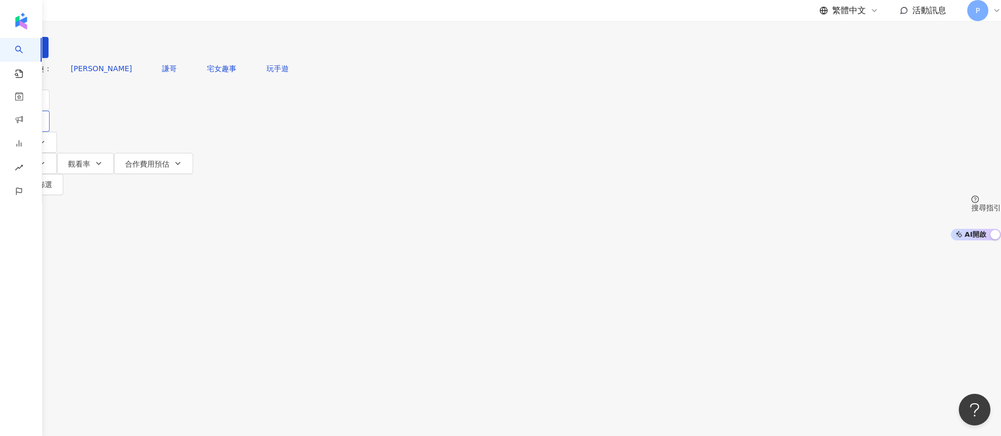
click at [50, 116] on button "性別" at bounding box center [25, 121] width 50 height 21
click at [144, 106] on span "女" at bounding box center [136, 100] width 16 height 12
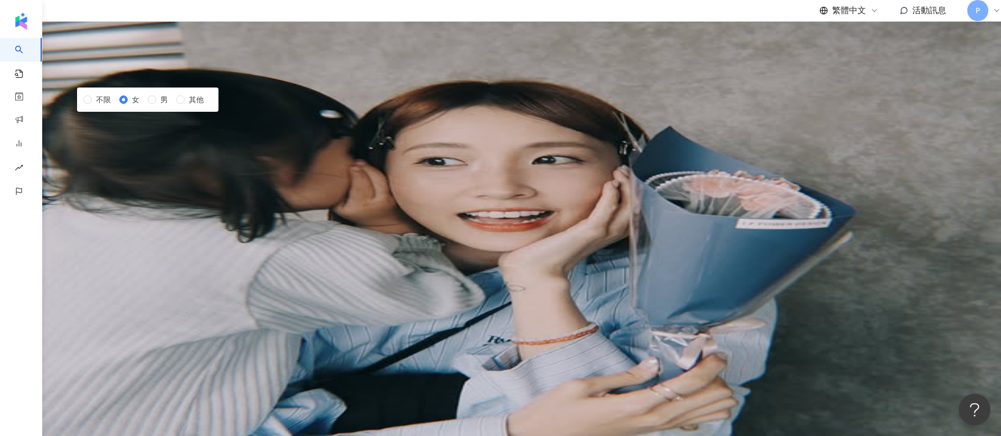
click at [154, 20] on input "search" at bounding box center [110, 10] width 85 height 20
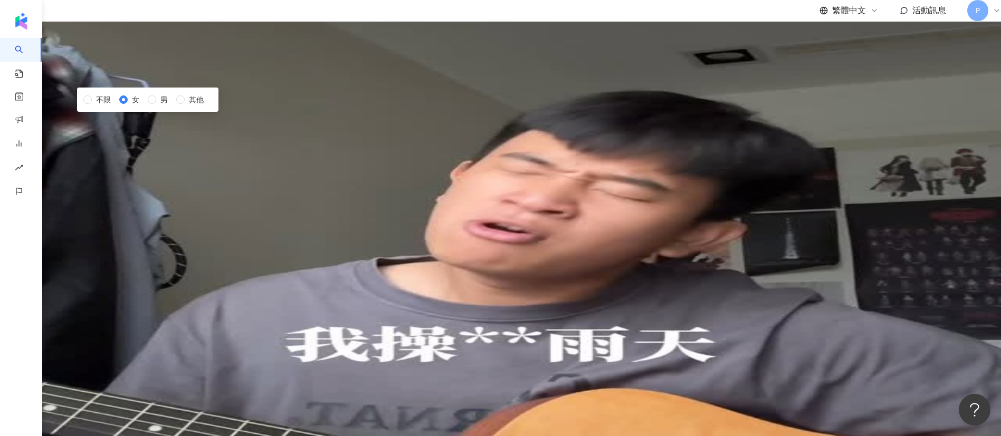
type input "*"
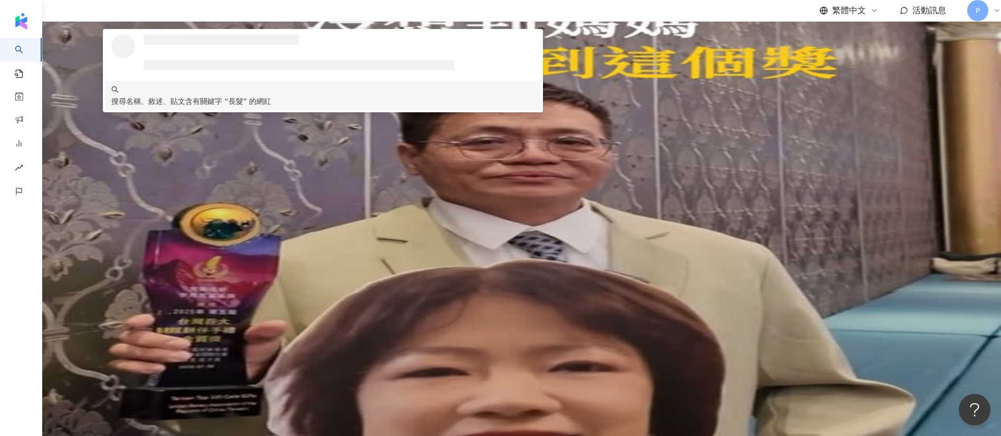
type input "**"
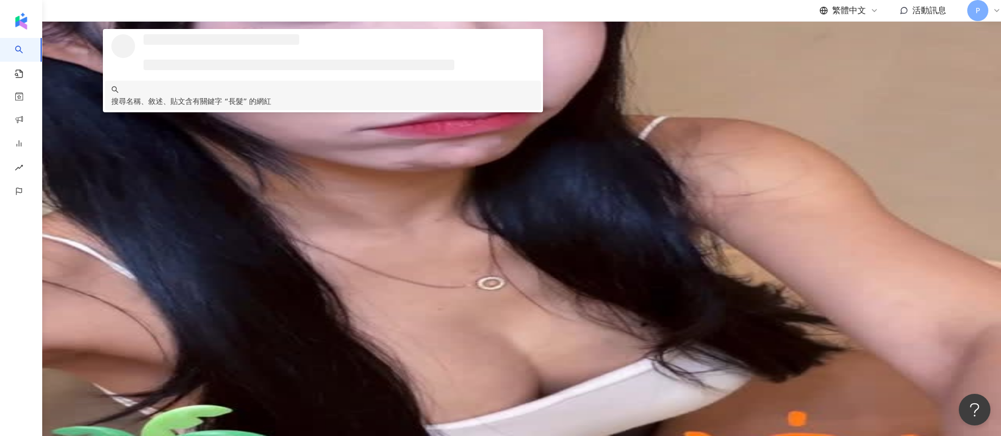
click at [383, 241] on div "AI 推薦 ： 精選優質網紅" at bounding box center [500, 245] width 1001 height 9
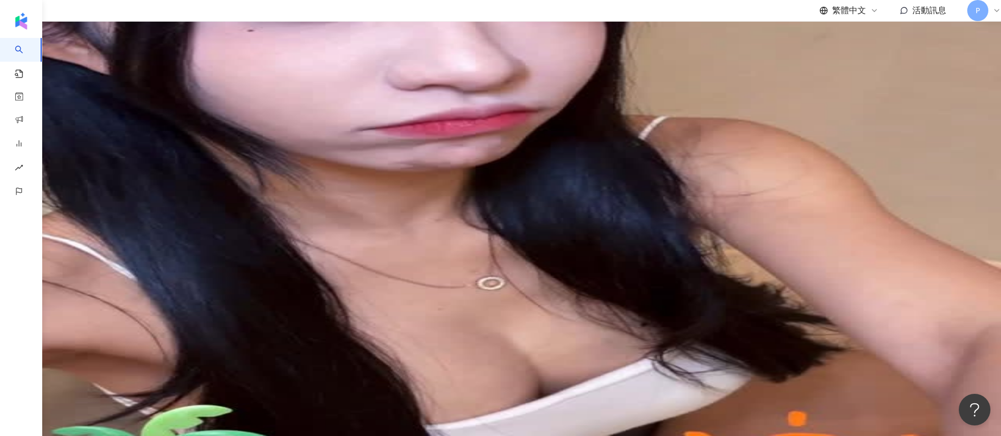
click at [57, 153] on button "互動率" at bounding box center [28, 163] width 57 height 21
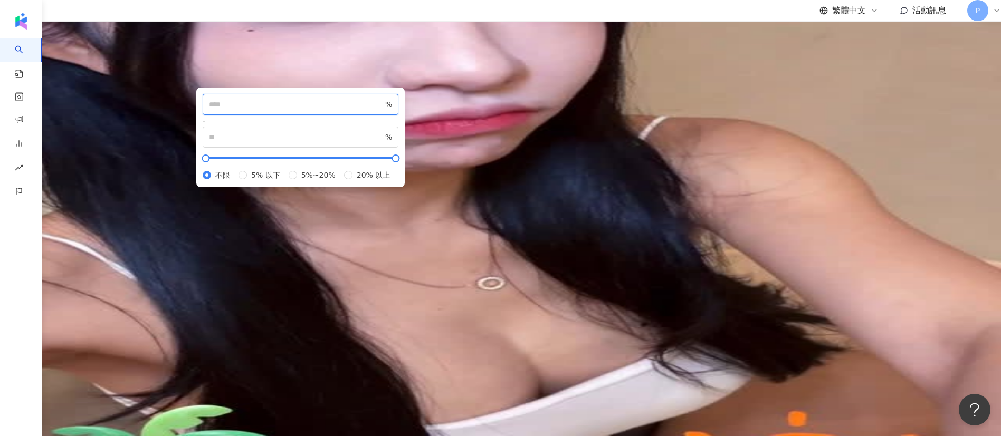
click at [383, 110] on input "number" at bounding box center [296, 105] width 174 height 12
type input "*"
click at [383, 241] on div "AI 推薦 ： 精選優質網紅" at bounding box center [500, 245] width 1001 height 9
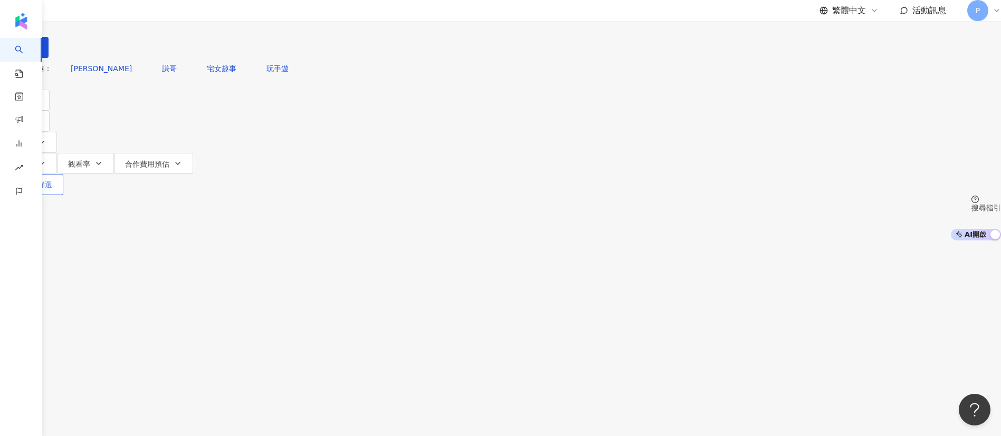
click at [18, 181] on icon "button" at bounding box center [14, 184] width 7 height 7
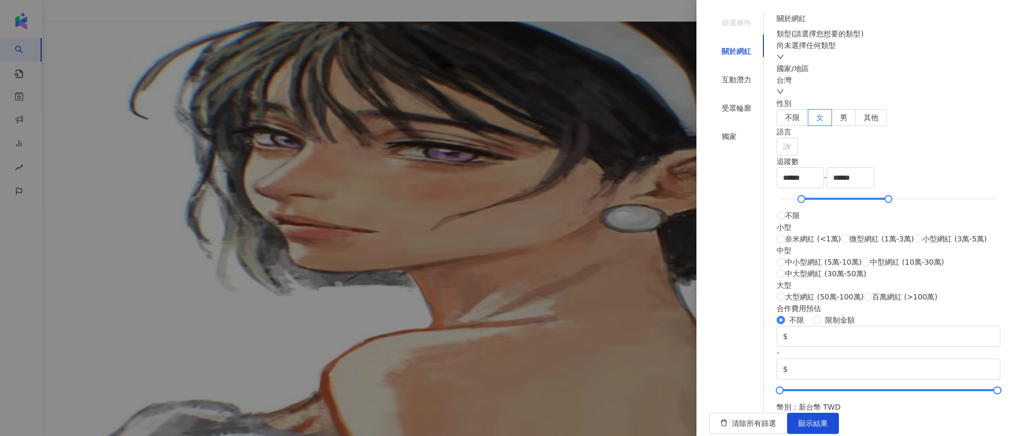
click at [383, 63] on div "尚未選擇任何類型" at bounding box center [889, 51] width 224 height 23
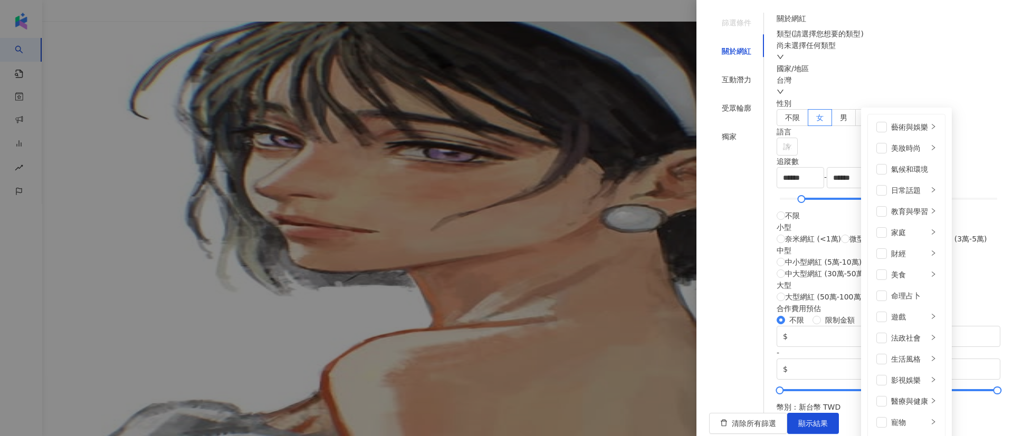
click at [383, 63] on div "尚未選擇任何類型 藝術與娛樂 美妝時尚 氣候和環境 日常話題 教育與學習 家庭 財經 美食 命理占卜 遊戲 法政社會 生活風格 影視娛樂 醫療與健康 寵物 攝…" at bounding box center [889, 51] width 224 height 23
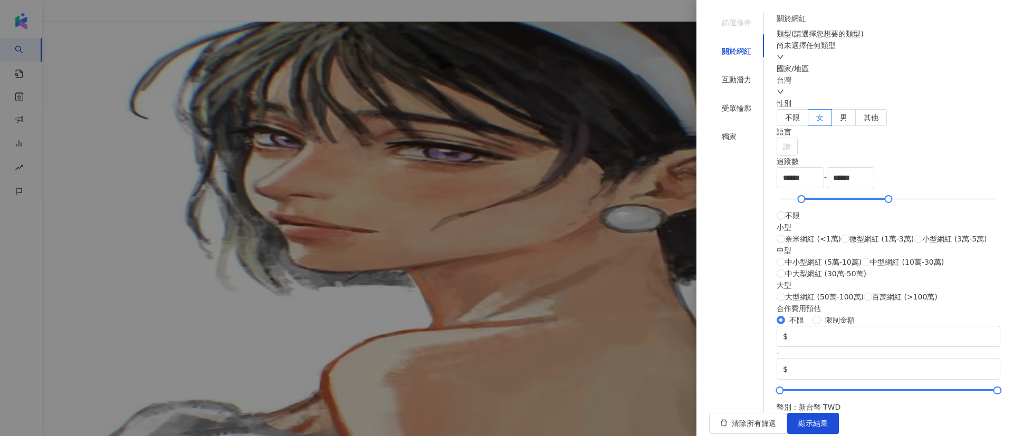
click at [383, 63] on div "尚未選擇任何類型" at bounding box center [889, 51] width 224 height 23
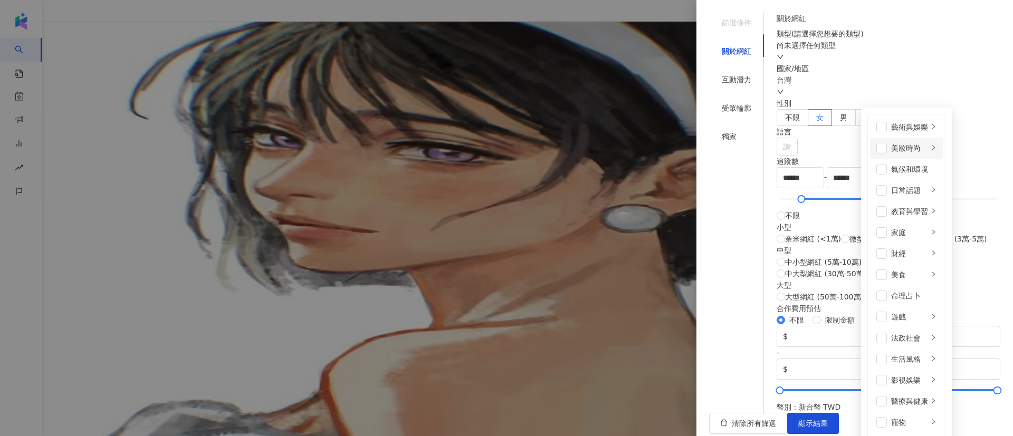
click at [383, 149] on div "美妝時尚" at bounding box center [909, 148] width 37 height 12
click at [383, 147] on div "美妝時尚" at bounding box center [909, 148] width 37 height 12
click at [383, 146] on span at bounding box center [881, 148] width 11 height 11
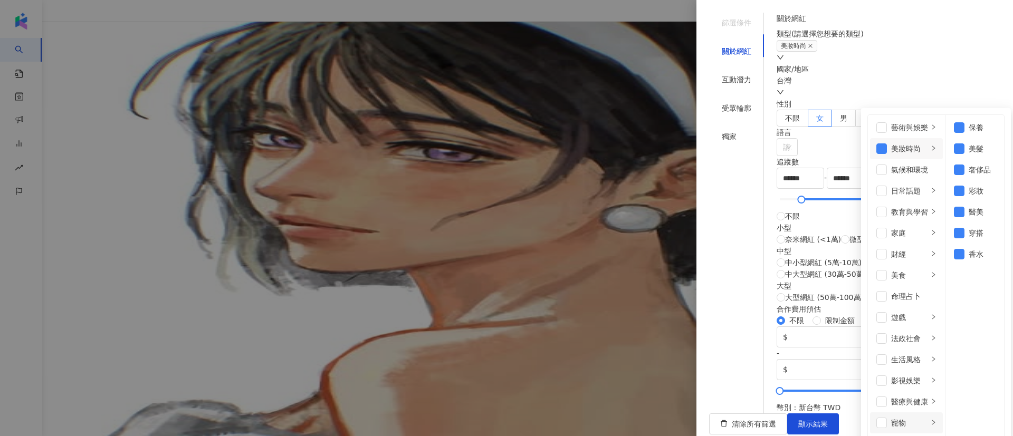
scroll to position [237, 0]
click at [383, 376] on span at bounding box center [881, 381] width 11 height 11
click at [383, 128] on li "藝術與娛樂" at bounding box center [906, 127] width 73 height 21
click at [383, 149] on span at bounding box center [959, 149] width 11 height 11
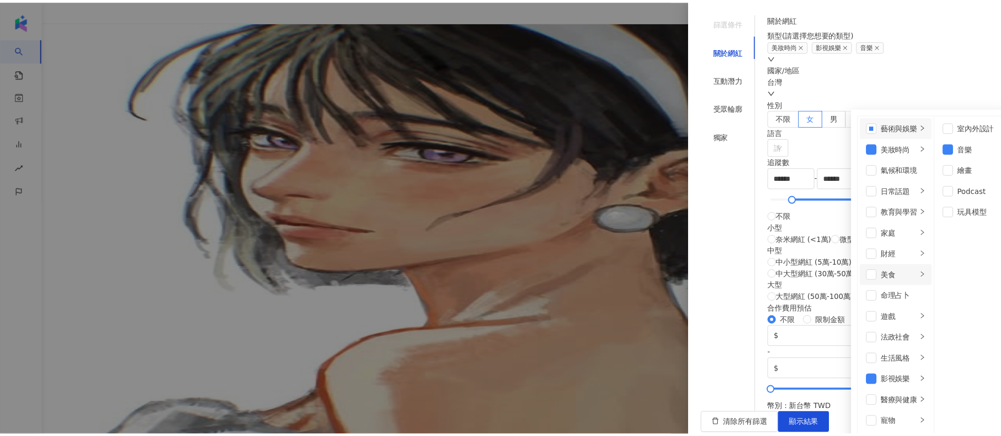
scroll to position [79, 0]
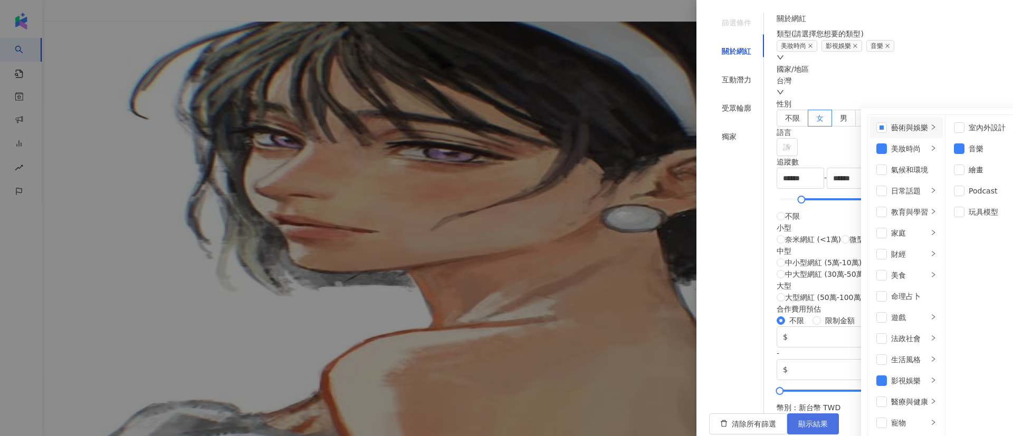
click at [383, 420] on span "顯示結果" at bounding box center [813, 424] width 30 height 8
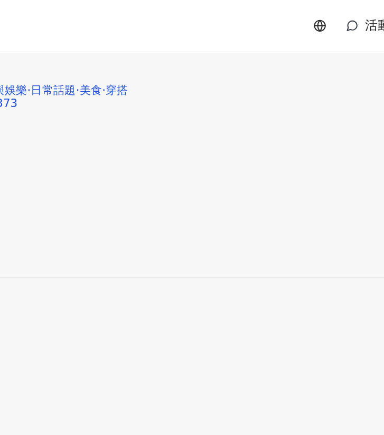
scroll to position [4207, 0]
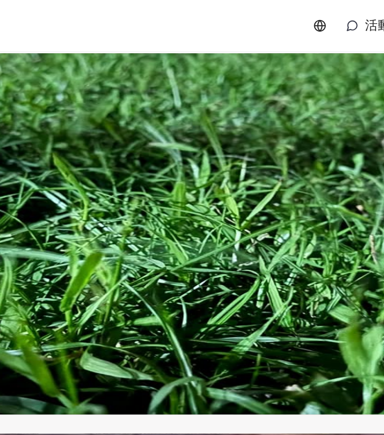
click at [165, 372] on div "網紅類型 ： 醫美 · 飲料 · 日常話題 · 教育與學習 · 美食 · 旅遊" at bounding box center [192, 376] width 384 height 8
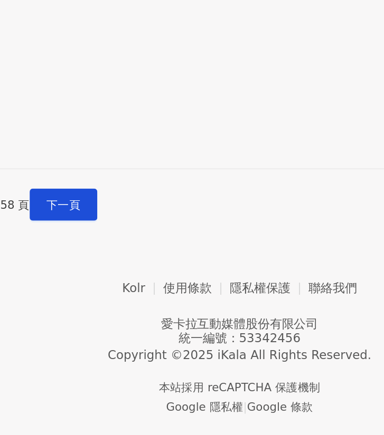
scroll to position [4740, 0]
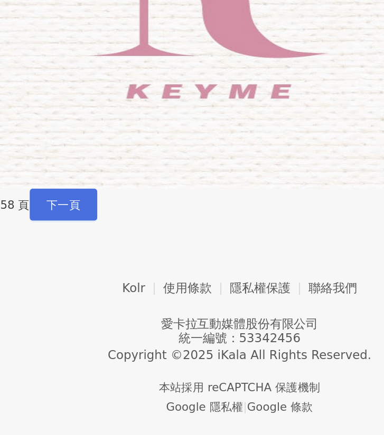
click at [109, 280] on span "下一頁" at bounding box center [98, 284] width 22 height 8
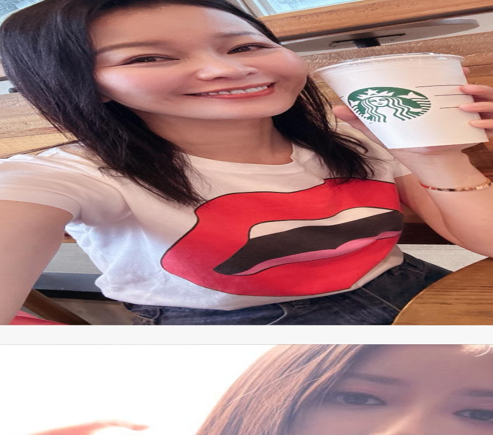
scroll to position [2490, 0]
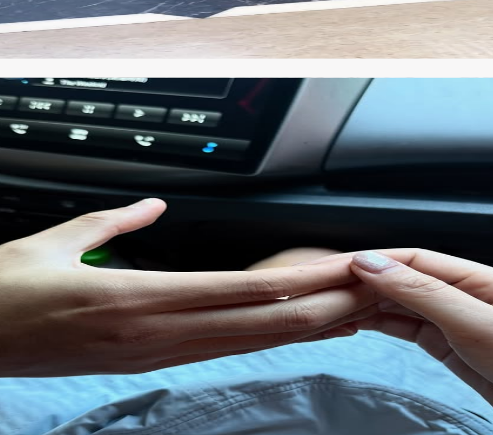
scroll to position [2380, 0]
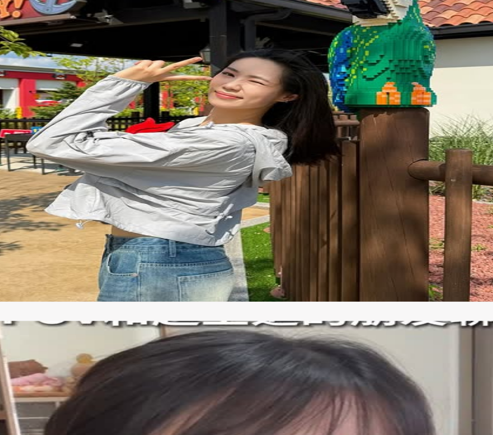
scroll to position [2508, 0]
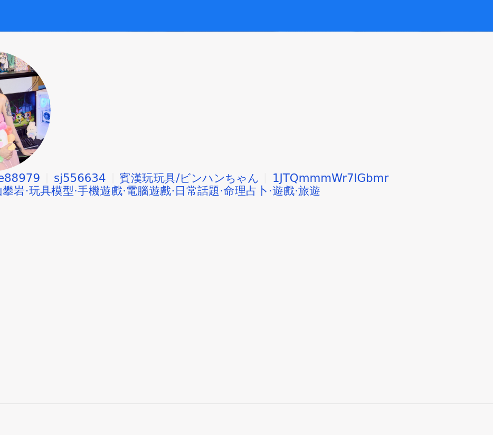
scroll to position [2488, 0]
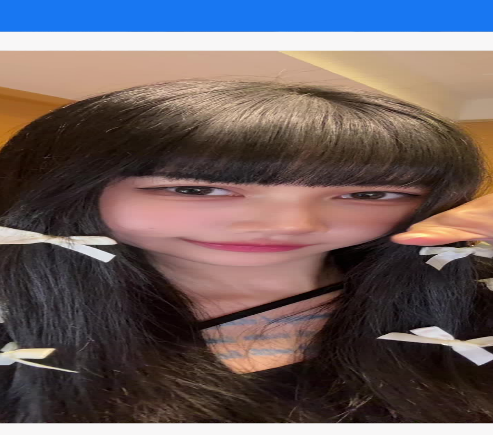
drag, startPoint x: 317, startPoint y: 292, endPoint x: 317, endPoint y: 278, distance: 14.2
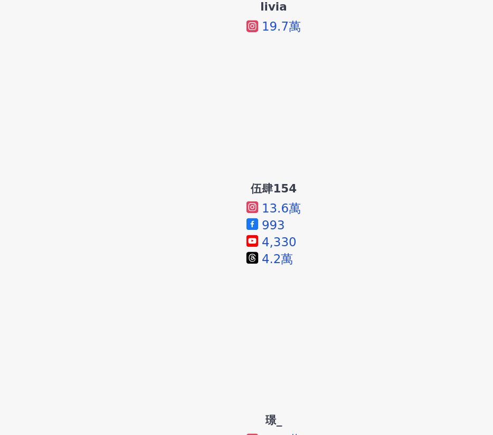
scroll to position [840, 0]
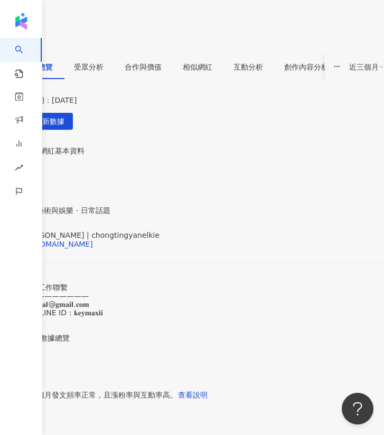
scroll to position [237, 0]
click at [93, 241] on div "[URL][DOMAIN_NAME]" at bounding box center [52, 245] width 82 height 8
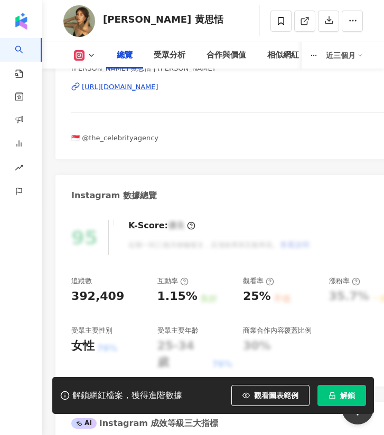
scroll to position [158, 0]
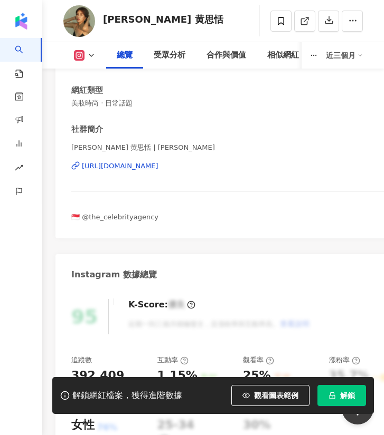
click at [158, 171] on div "https://www.instagram.com/carriewst/" at bounding box center [120, 165] width 77 height 9
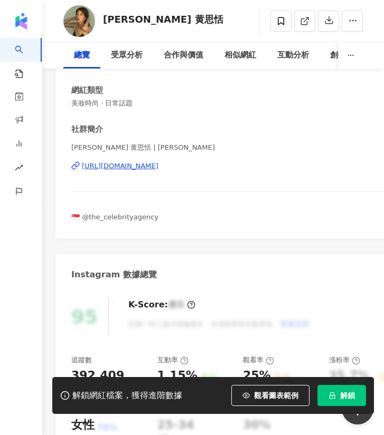
scroll to position [0, 0]
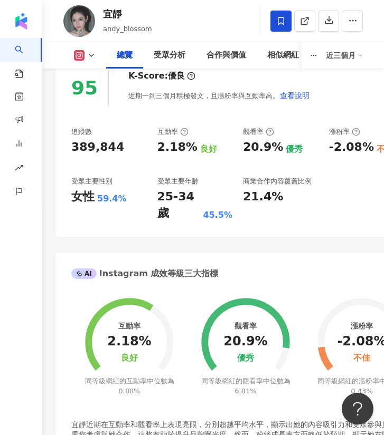
scroll to position [237, 0]
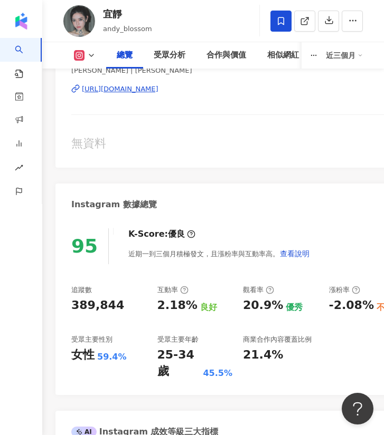
click at [135, 94] on div "[URL][DOMAIN_NAME]" at bounding box center [120, 88] width 77 height 9
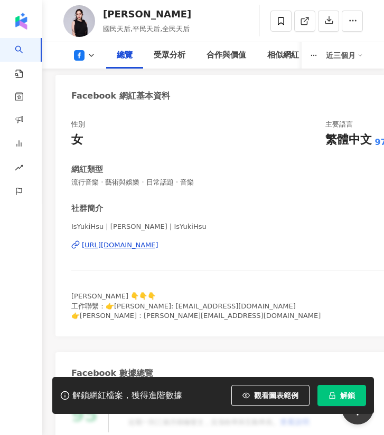
click at [117, 250] on div "https://www.facebook.com/477779698918405" at bounding box center [120, 245] width 77 height 9
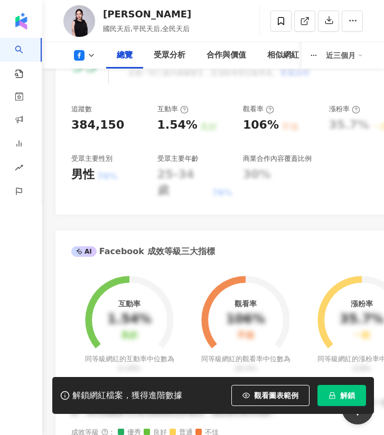
scroll to position [396, 0]
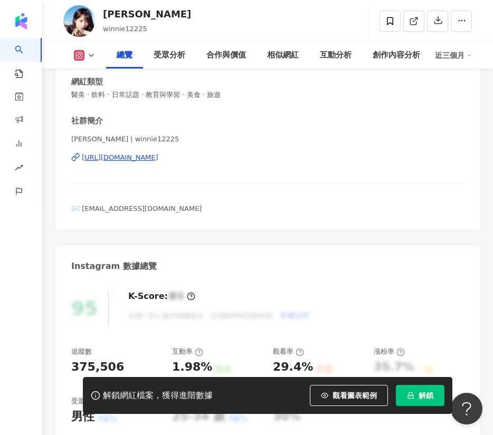
scroll to position [158, 0]
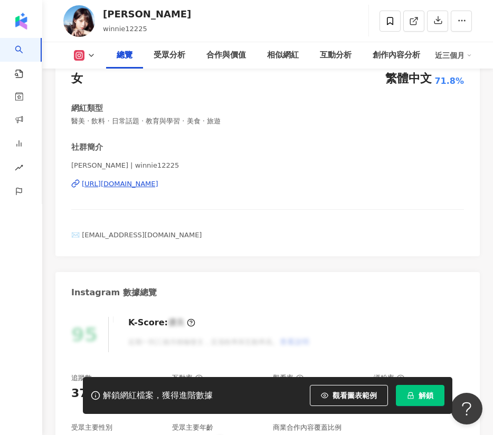
click at [122, 179] on div "[URL][DOMAIN_NAME]" at bounding box center [120, 183] width 77 height 9
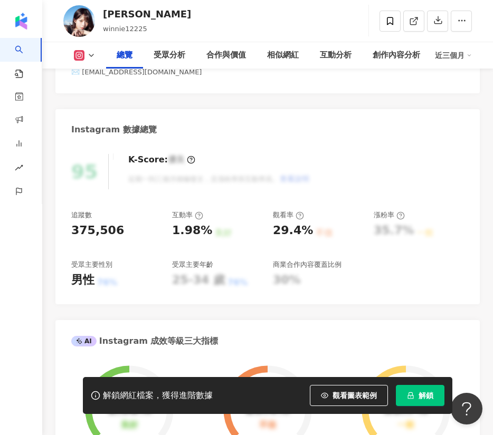
scroll to position [317, 0]
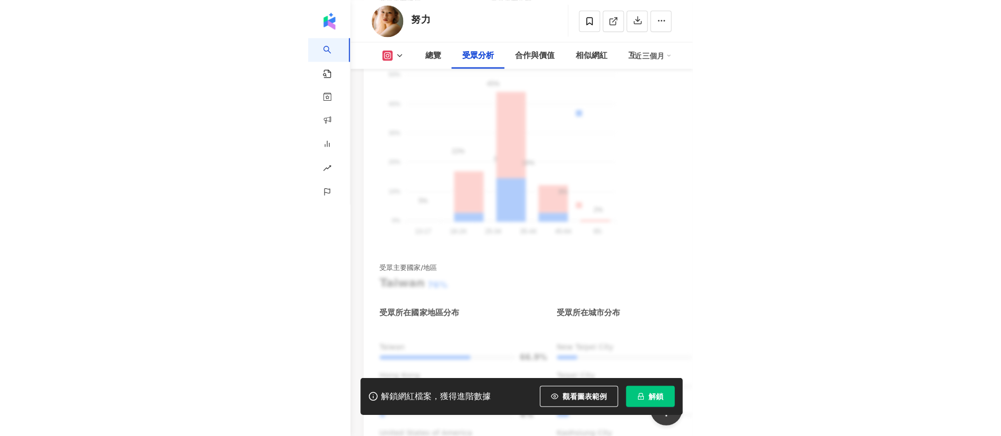
scroll to position [589, 0]
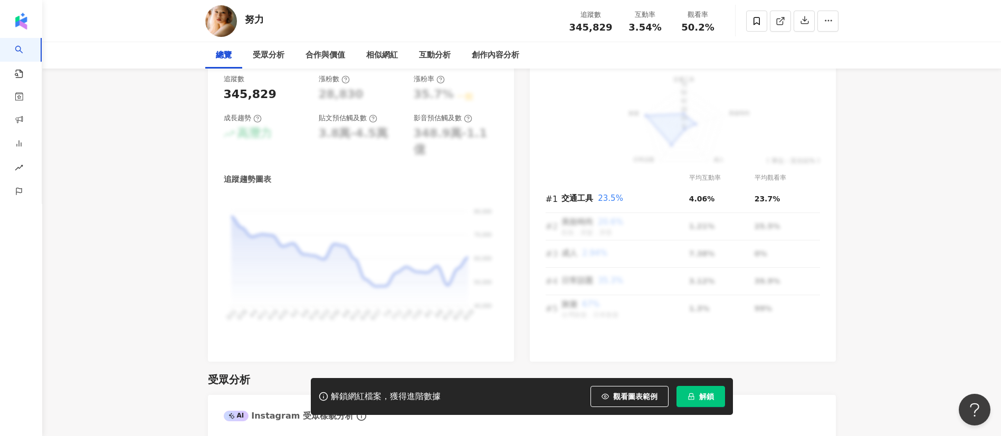
scroll to position [79, 0]
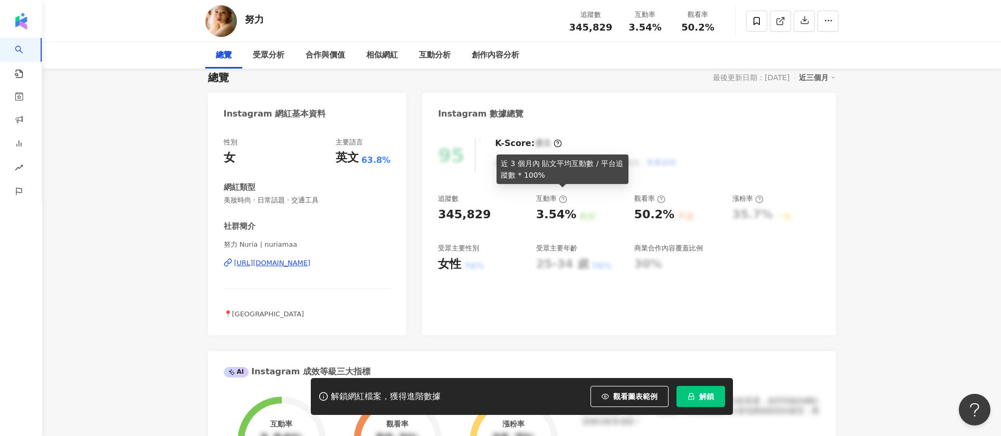
click at [383, 195] on icon at bounding box center [563, 199] width 8 height 8
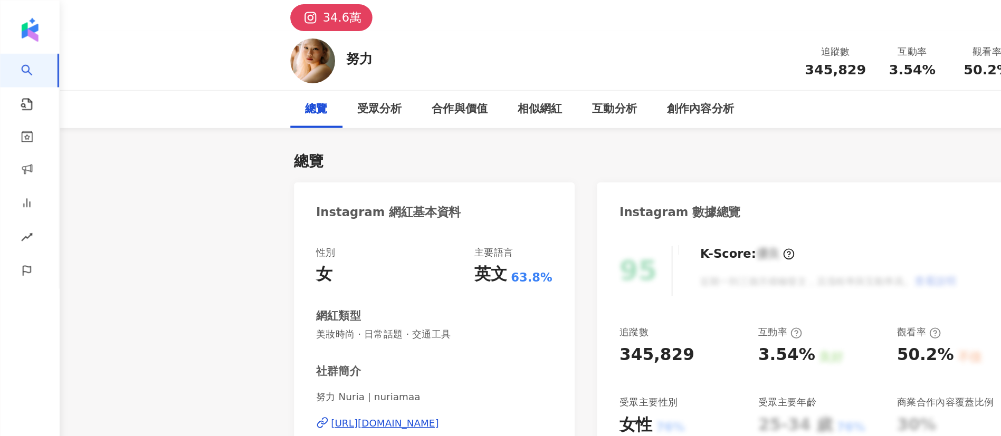
scroll to position [0, 0]
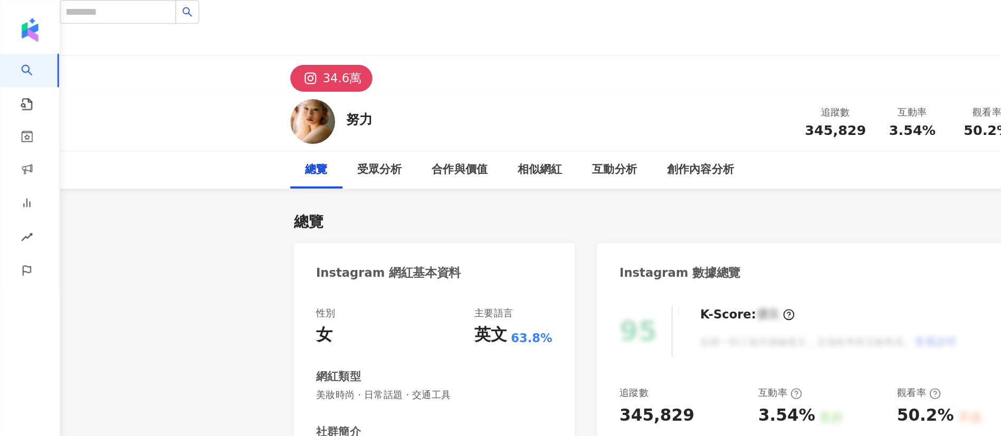
click at [383, 274] on icon at bounding box center [563, 278] width 8 height 8
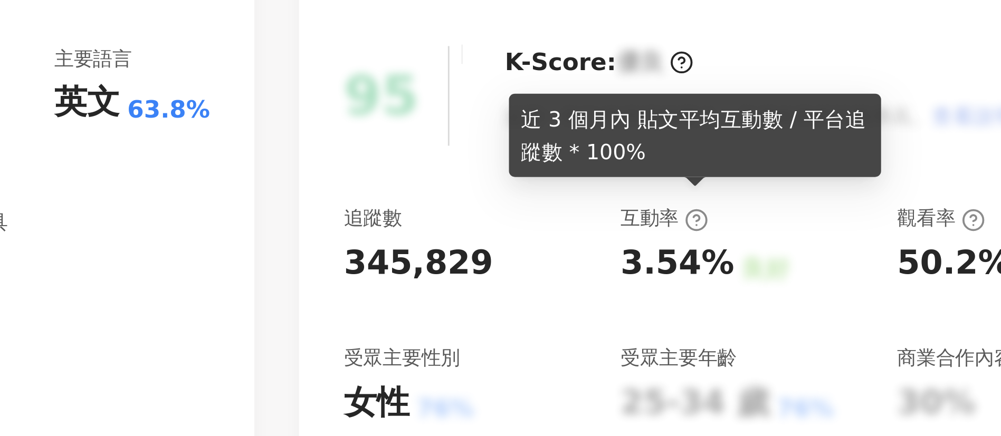
click at [383, 274] on icon at bounding box center [563, 278] width 8 height 8
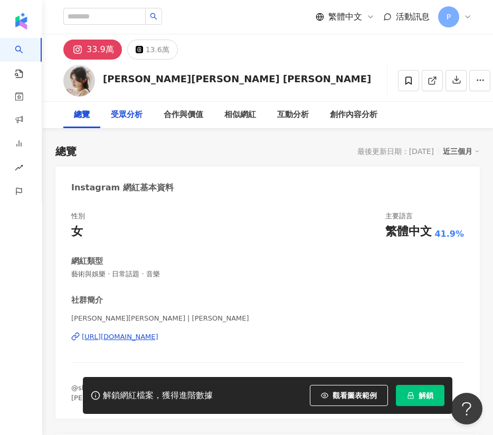
click at [129, 117] on div "受眾分析" at bounding box center [127, 115] width 32 height 13
click at [148, 340] on div "[URL][DOMAIN_NAME]" at bounding box center [120, 336] width 77 height 9
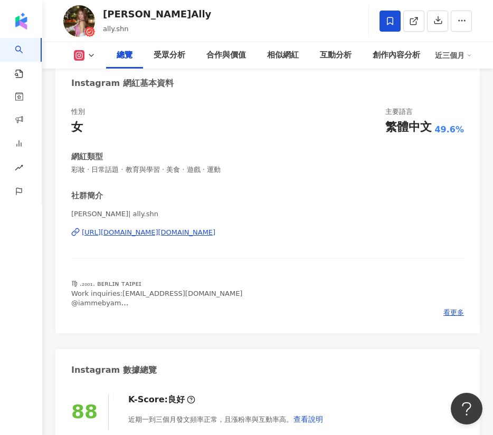
scroll to position [158, 0]
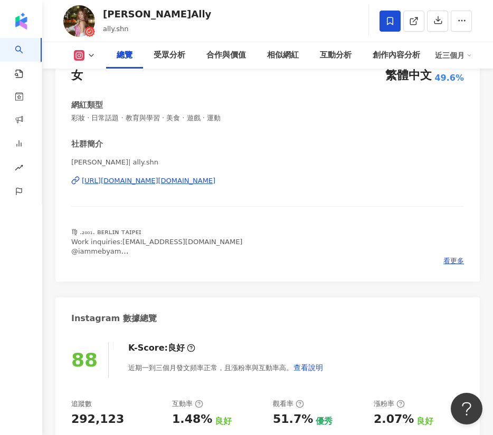
click at [173, 181] on div "[URL][DOMAIN_NAME][DOMAIN_NAME]" at bounding box center [148, 180] width 133 height 9
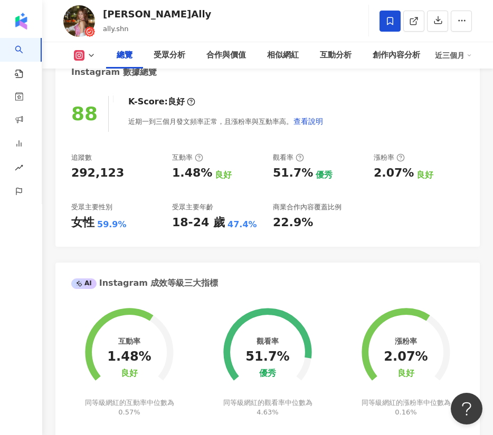
scroll to position [406, 0]
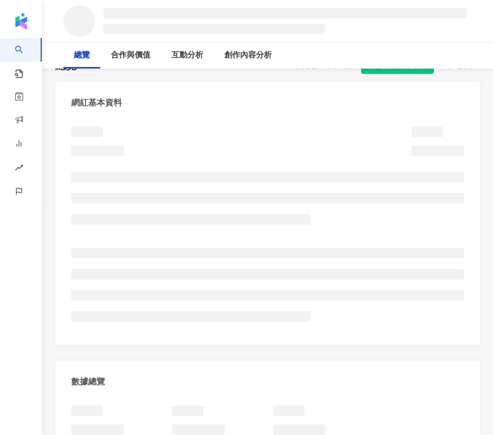
scroll to position [158, 0]
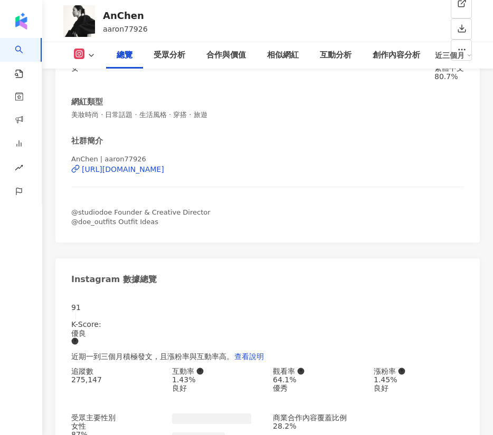
click at [125, 62] on div "總覽" at bounding box center [125, 55] width 16 height 13
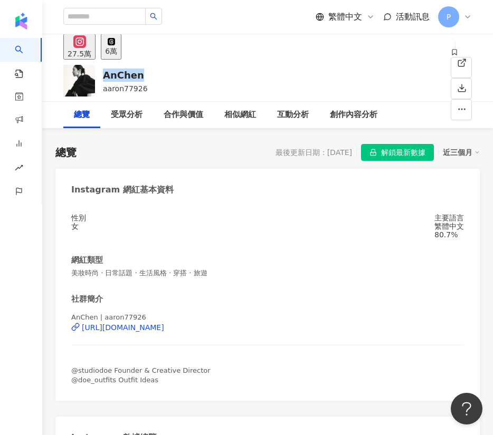
drag, startPoint x: 103, startPoint y: 71, endPoint x: 144, endPoint y: 73, distance: 41.2
click at [144, 73] on div "AnChen aaron77926 追蹤數 275,147 互動率 1.43% 觀看率 64.1%" at bounding box center [267, 81] width 451 height 42
copy div "AnChen"
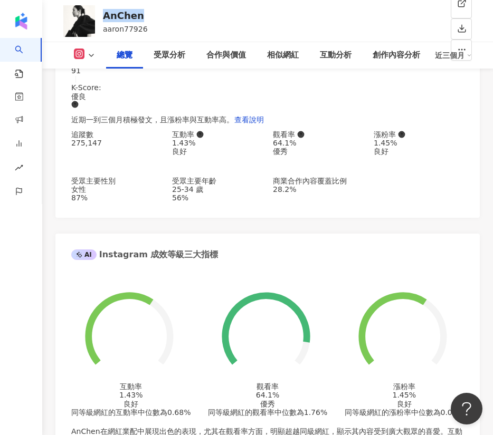
scroll to position [396, 0]
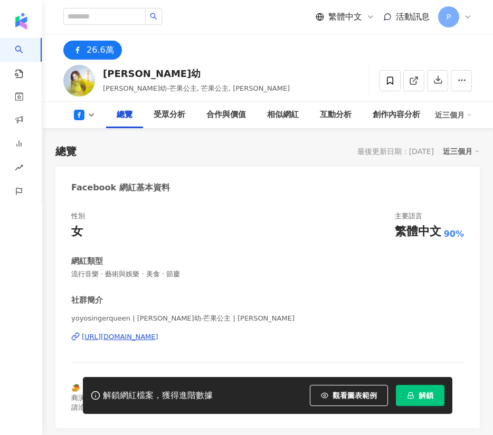
click at [126, 73] on div "[PERSON_NAME]幼 [PERSON_NAME]幼-芒果公主, 芒果公主, [PERSON_NAME]幼 追蹤數 265,842 互動率 1.19% …" at bounding box center [267, 81] width 451 height 42
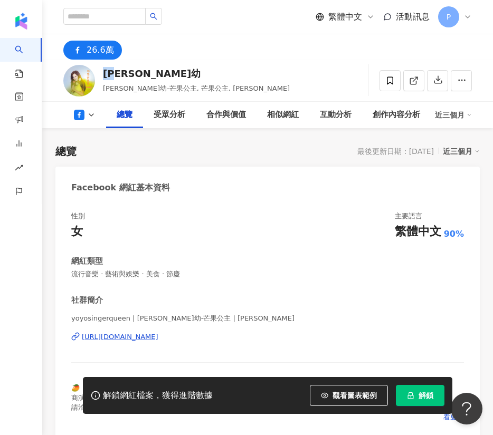
drag, startPoint x: 97, startPoint y: 47, endPoint x: 153, endPoint y: 48, distance: 55.9
click at [97, 47] on div "26.6萬" at bounding box center [100, 50] width 27 height 15
click at [139, 340] on div "https://www.facebook.com/142278419262161" at bounding box center [120, 336] width 77 height 9
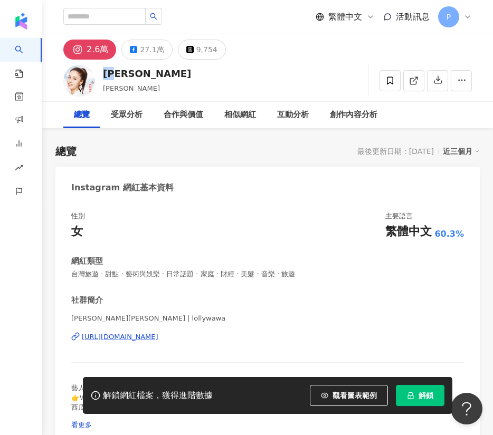
drag, startPoint x: 103, startPoint y: 74, endPoint x: 278, endPoint y: 8, distance: 186.2
click at [134, 76] on div "黃荻鈞 Debbie Huang" at bounding box center [147, 73] width 88 height 13
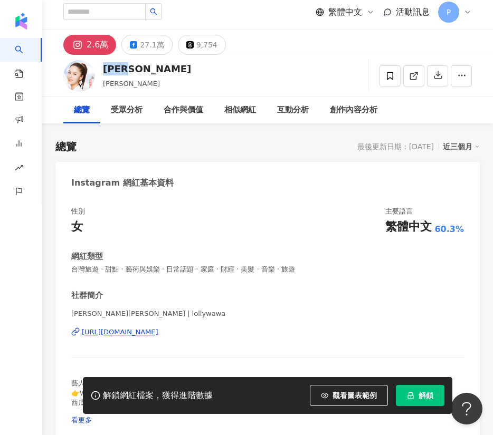
scroll to position [79, 0]
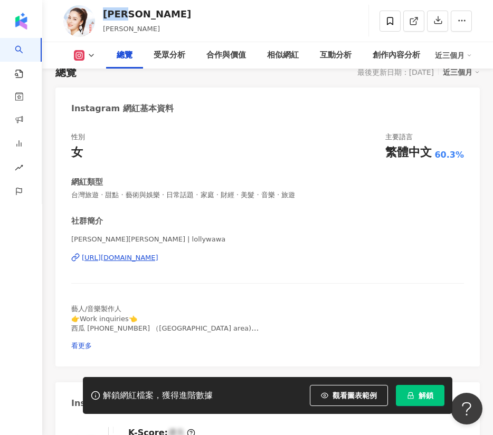
click at [158, 262] on div "https://www.instagram.com/lollywawa/" at bounding box center [120, 257] width 77 height 9
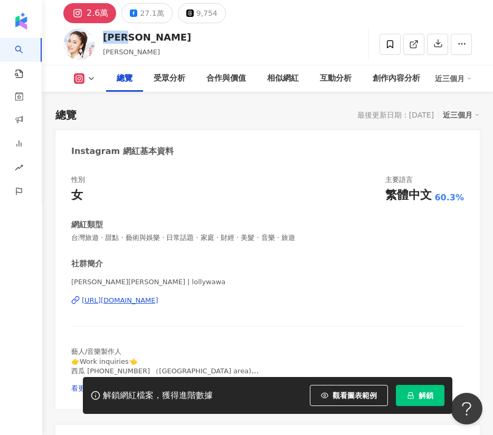
scroll to position [0, 0]
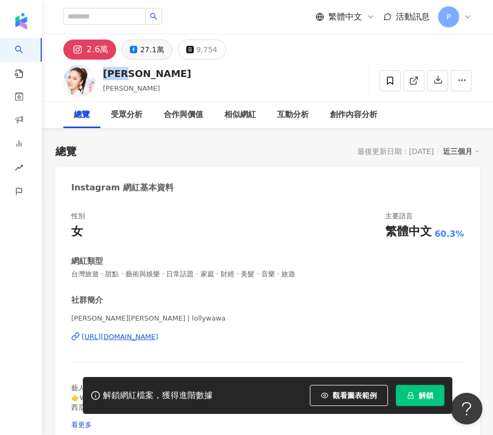
click at [149, 53] on div "27.1萬" at bounding box center [152, 49] width 24 height 15
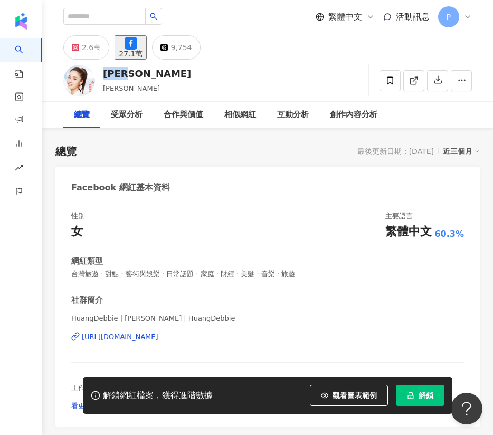
click at [127, 337] on div "https://www.facebook.com/140237442671408" at bounding box center [120, 336] width 77 height 9
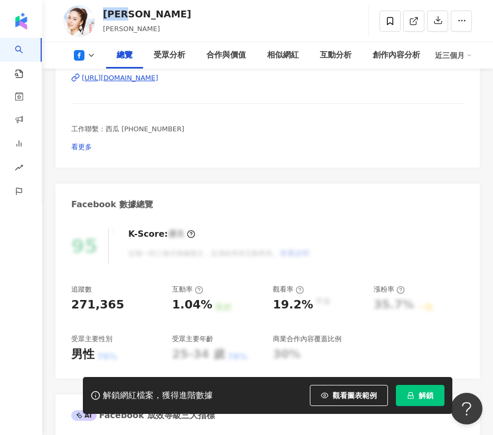
scroll to position [317, 0]
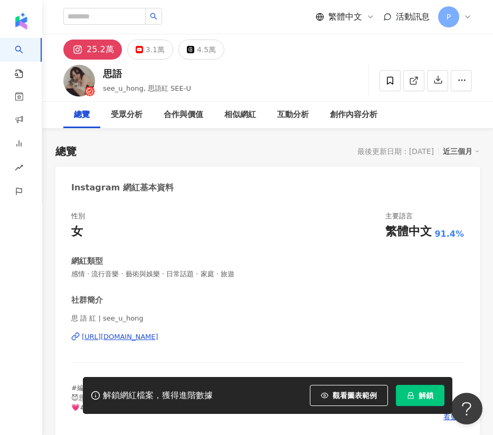
click at [158, 334] on div "[URL][DOMAIN_NAME]" at bounding box center [120, 336] width 77 height 9
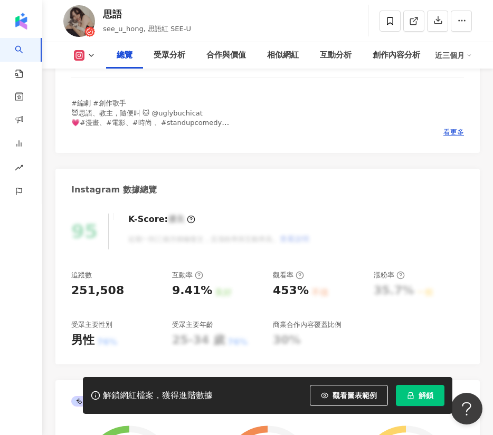
scroll to position [396, 0]
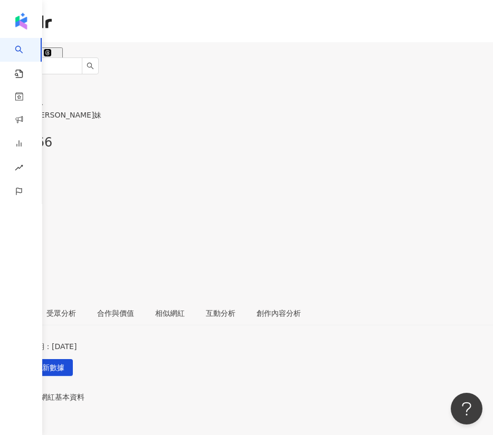
drag, startPoint x: 102, startPoint y: 71, endPoint x: 147, endPoint y: 72, distance: 44.8
click at [147, 72] on div "KEYI keyi_27, [PERSON_NAME]妹 追蹤數 239,066 互動率 3.69% 觀看率 40%" at bounding box center [246, 184] width 493 height 233
copy div "KEYI"
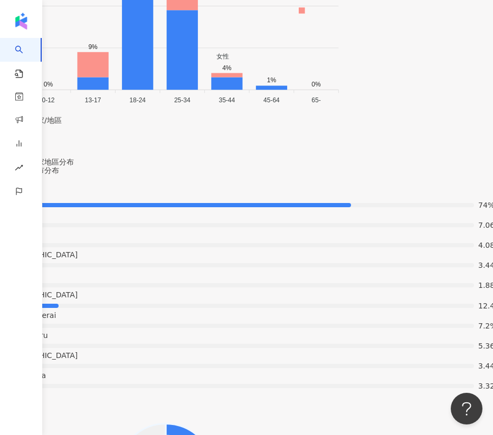
scroll to position [1741, 0]
